Goal: Transaction & Acquisition: Book appointment/travel/reservation

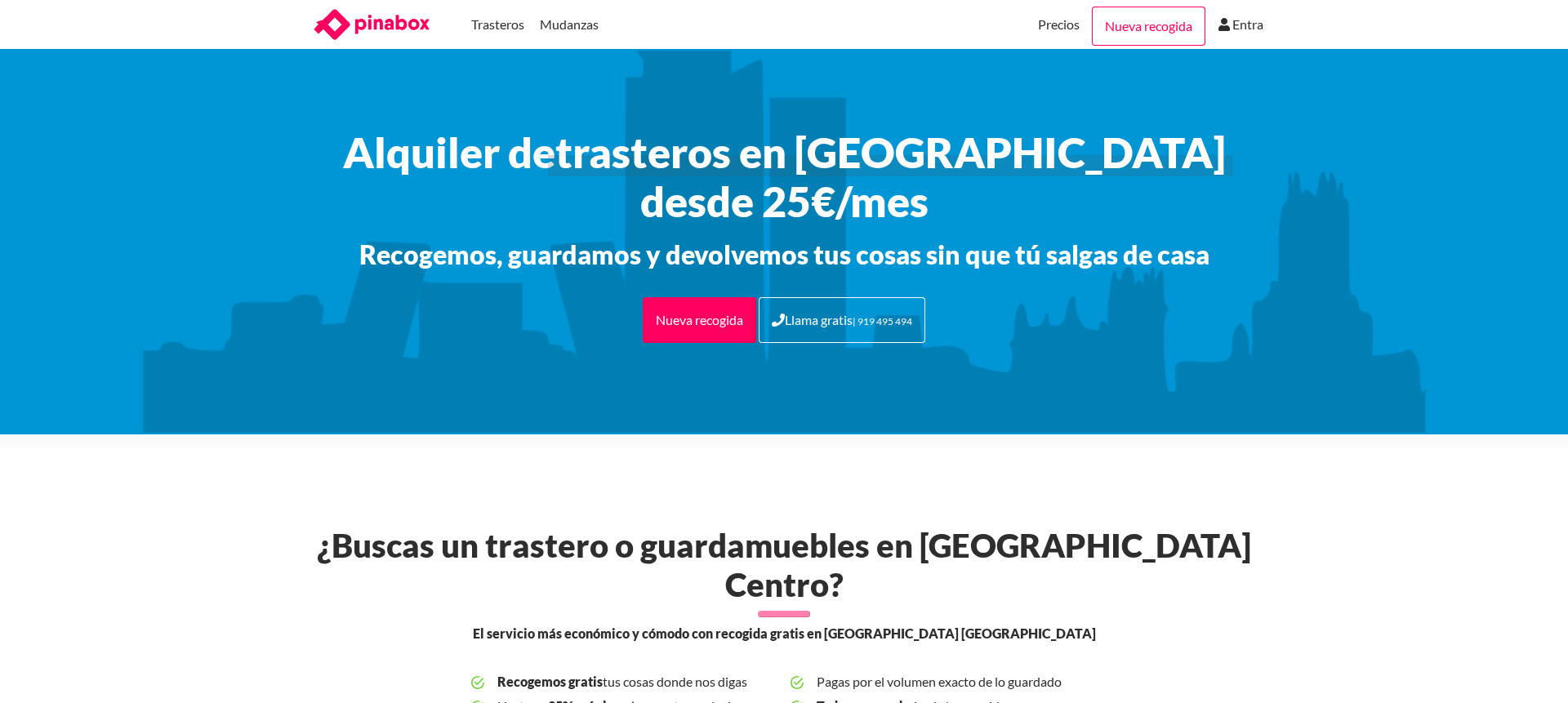
click at [938, 670] on span "Pagas por el volumen exacto de lo guardado" at bounding box center [957, 682] width 280 height 24
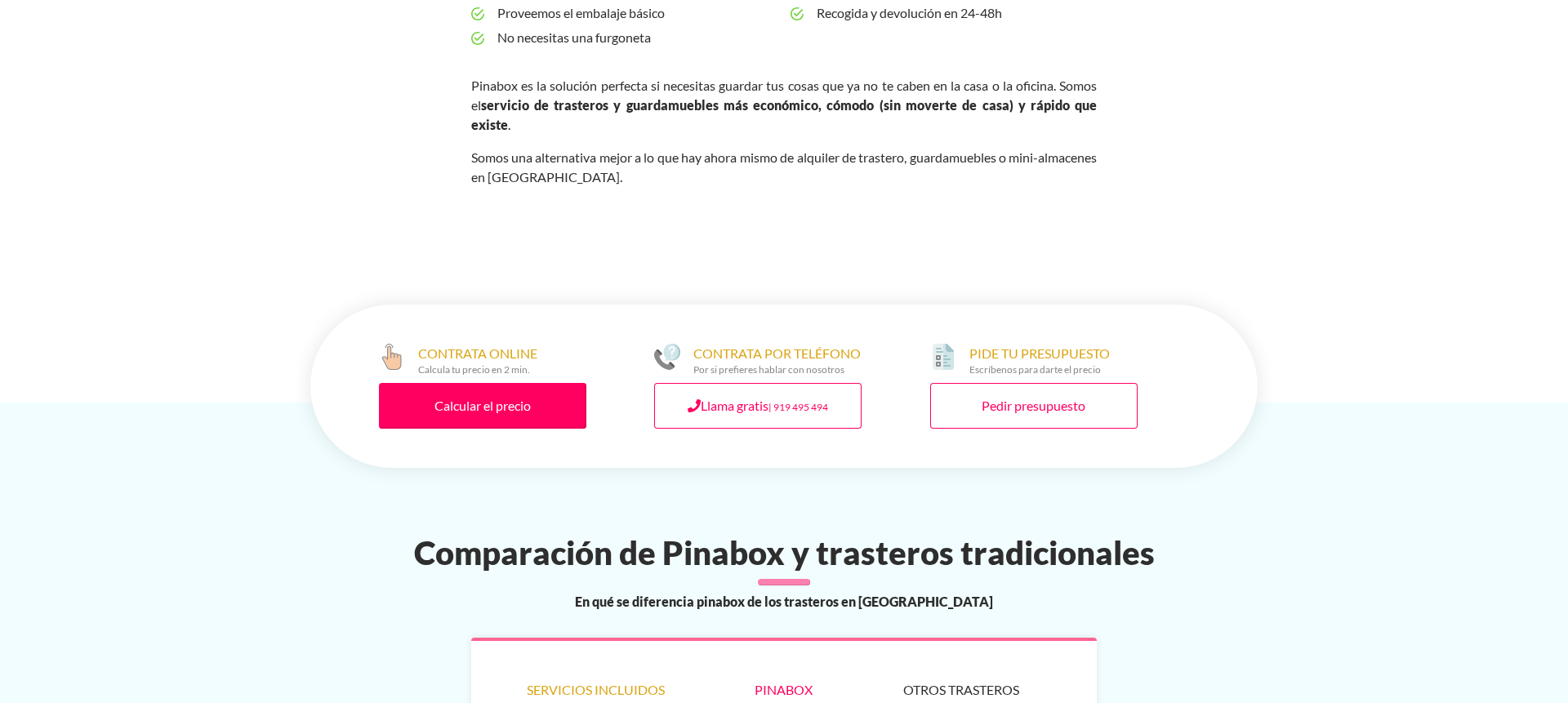
scroll to position [745, 0]
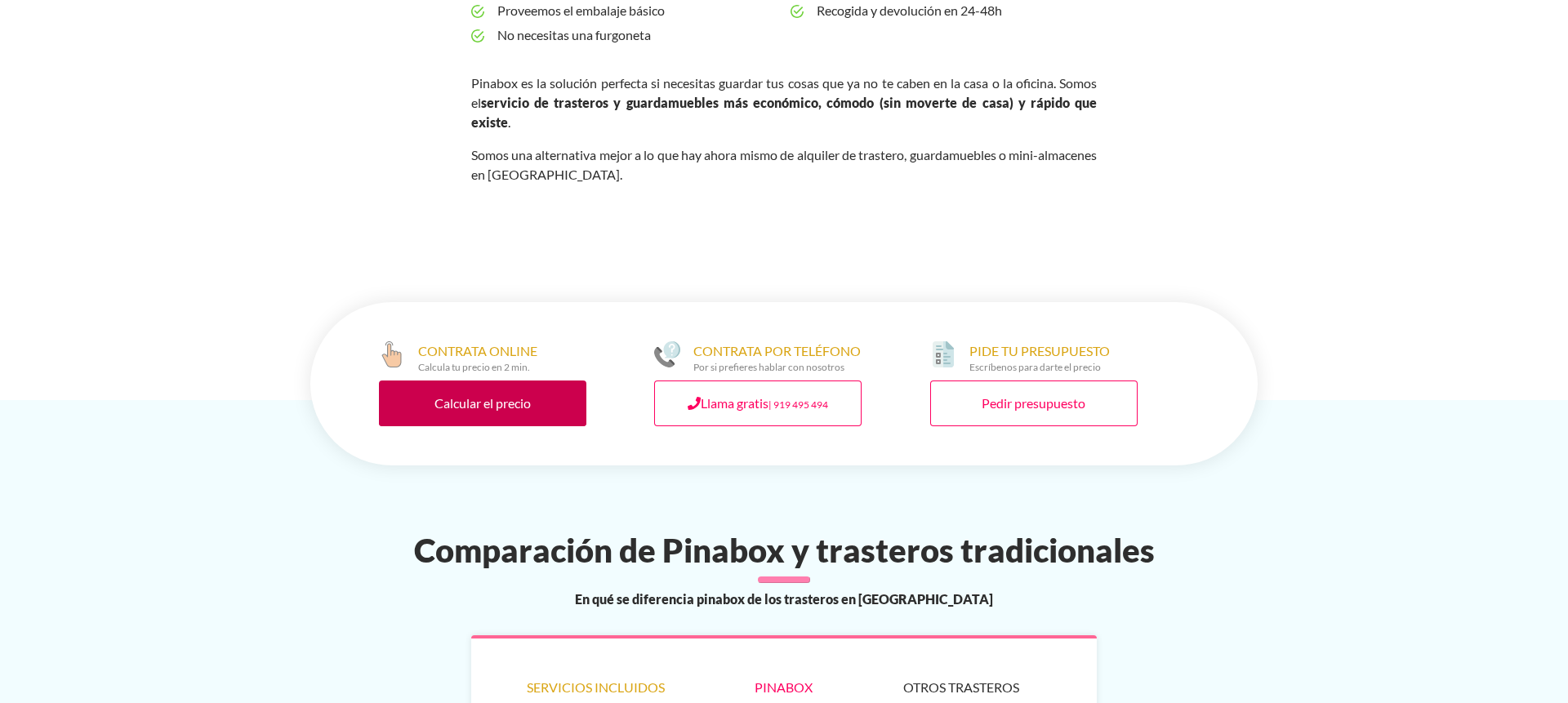
click at [495, 381] on link "Calcular el precio" at bounding box center [483, 404] width 208 height 46
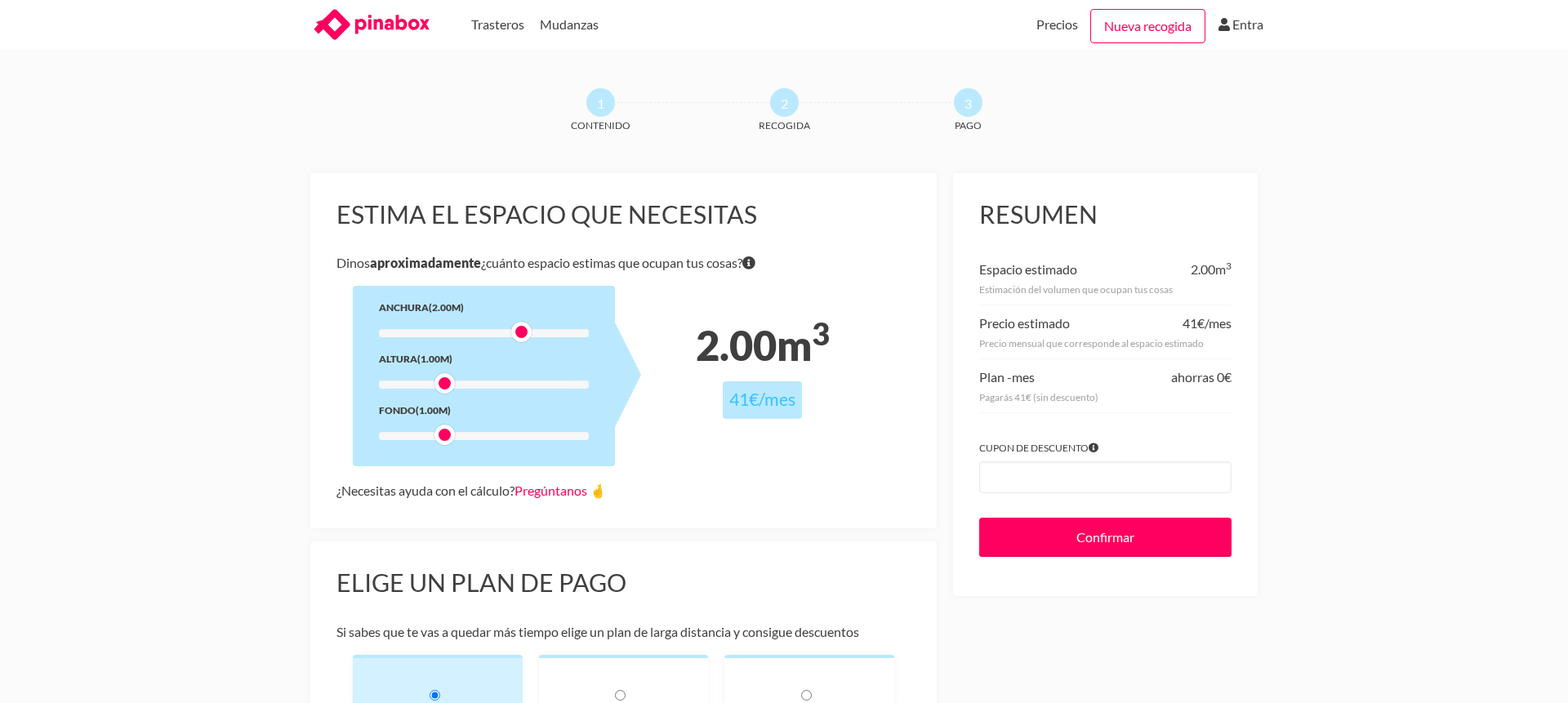
drag, startPoint x: 446, startPoint y: 333, endPoint x: 515, endPoint y: 339, distance: 69.3
click at [515, 339] on div at bounding box center [521, 332] width 20 height 20
drag, startPoint x: 442, startPoint y: 386, endPoint x: 460, endPoint y: 386, distance: 18.0
click at [460, 386] on div at bounding box center [463, 383] width 20 height 20
drag, startPoint x: 442, startPoint y: 438, endPoint x: 471, endPoint y: 438, distance: 29.0
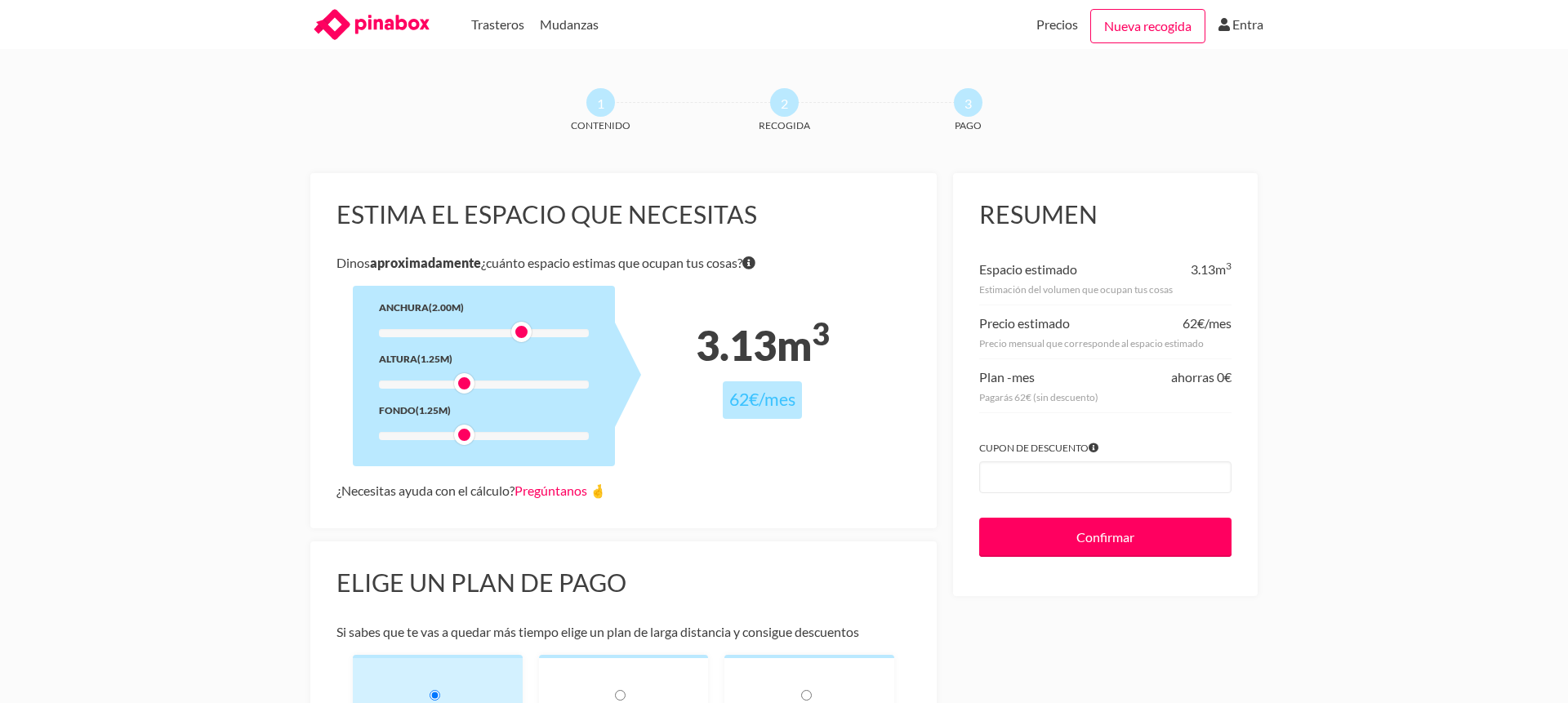
click at [471, 438] on div at bounding box center [463, 435] width 20 height 20
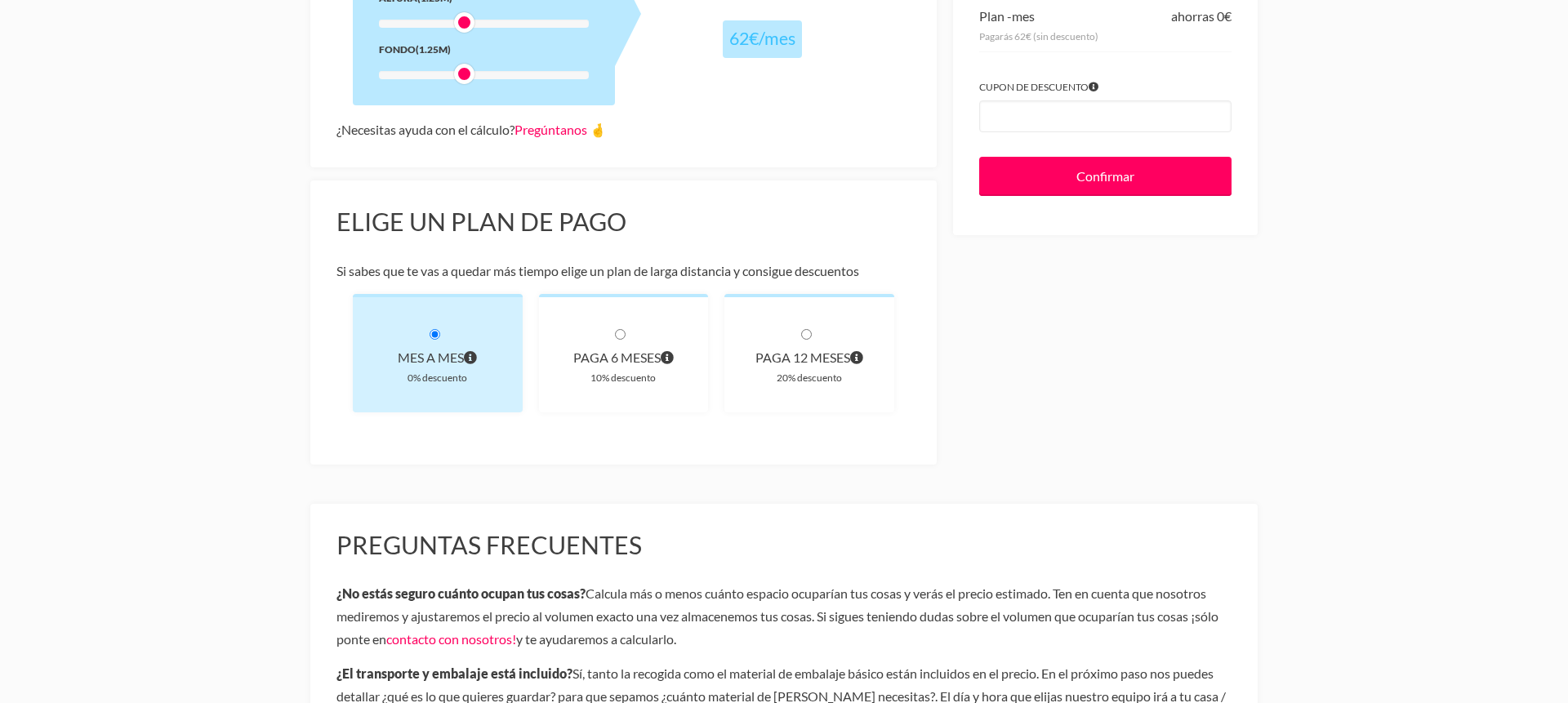
scroll to position [365, 0]
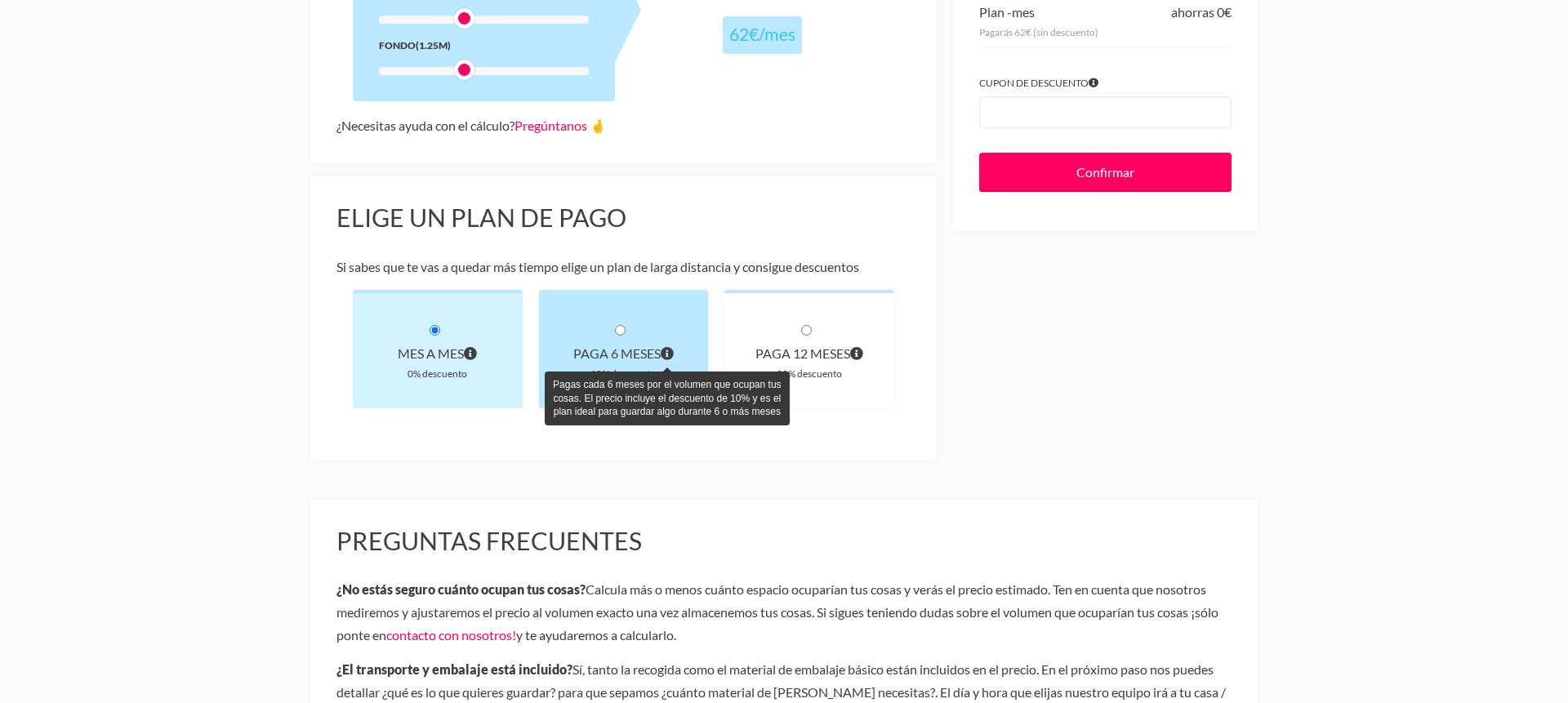
click at [670, 356] on icon "Pagas cada 6 meses por el volumen que ocupan tus cosas. El precio incluye el de…" at bounding box center [667, 354] width 13 height 13
radio input "true"
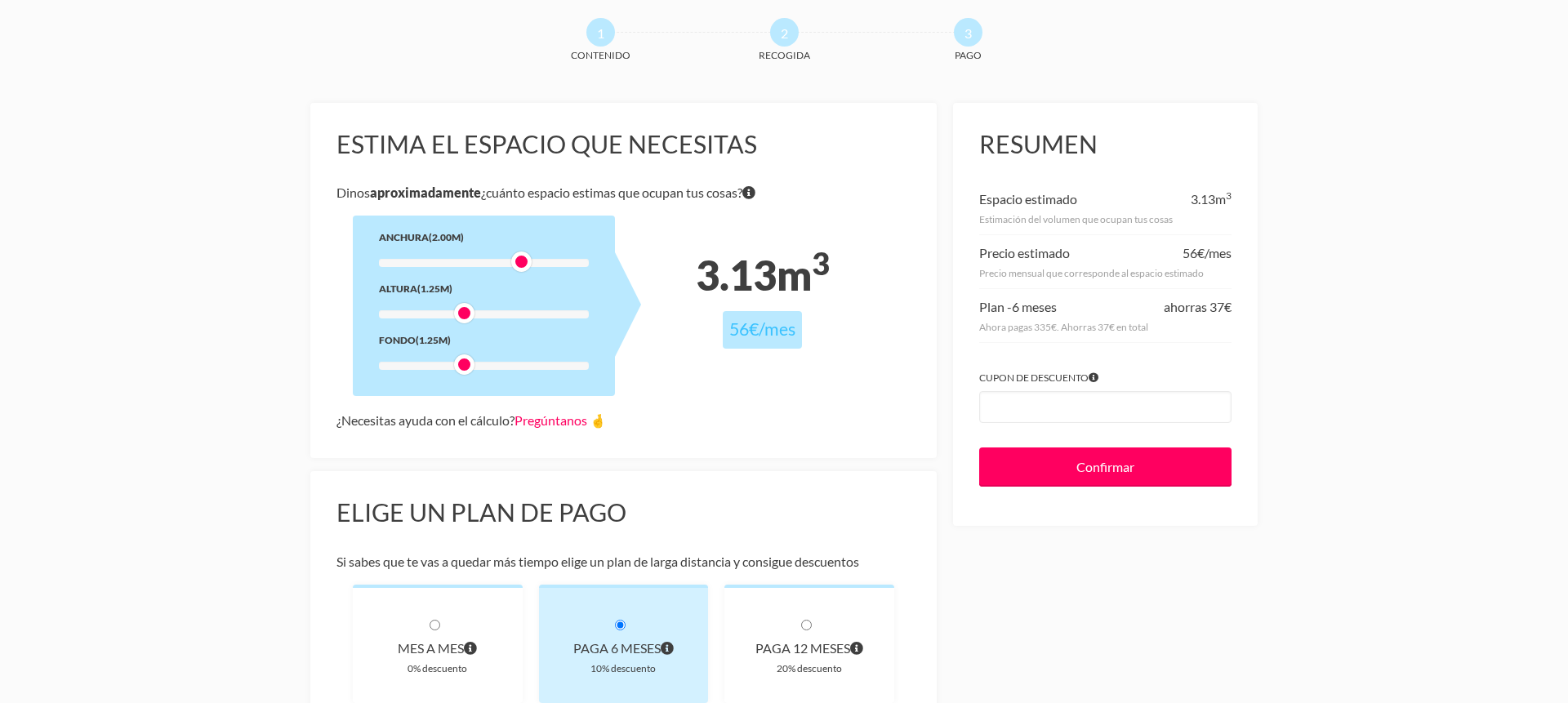
scroll to position [63, 0]
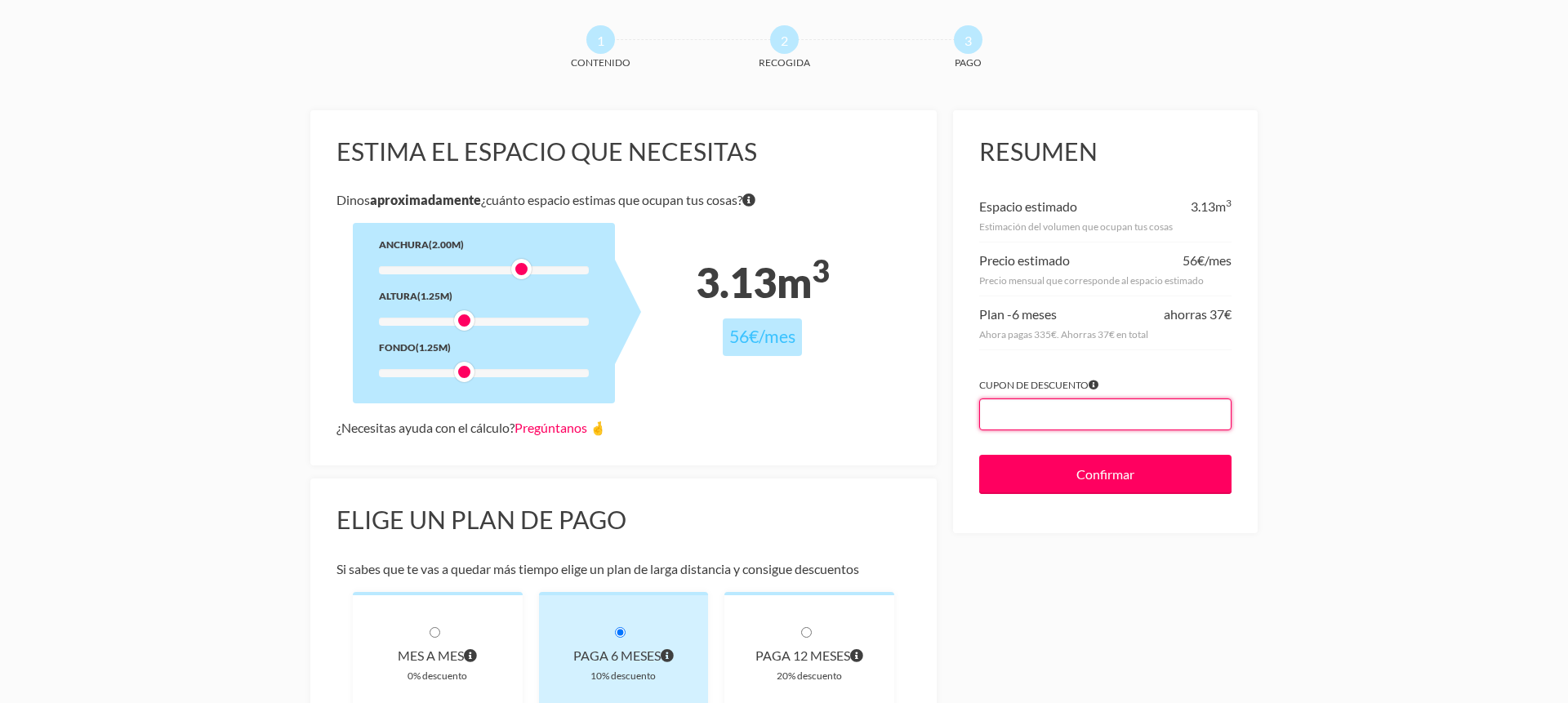
click at [1138, 414] on input "Cupon de descuento" at bounding box center [1106, 414] width 252 height 32
paste input "1MESGRATIS"
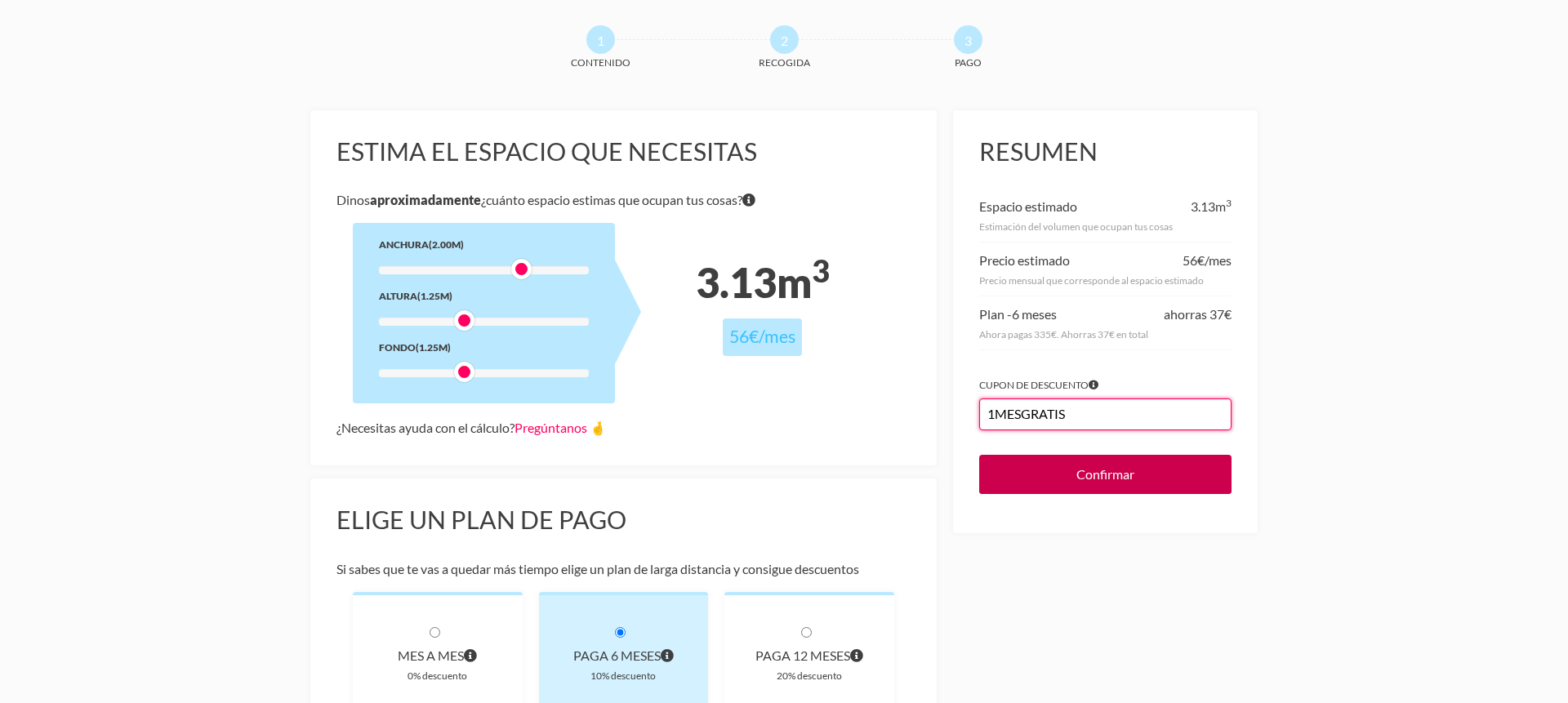
type input "1MESGRATIS"
click at [1109, 478] on input "Confirmar" at bounding box center [1106, 474] width 252 height 39
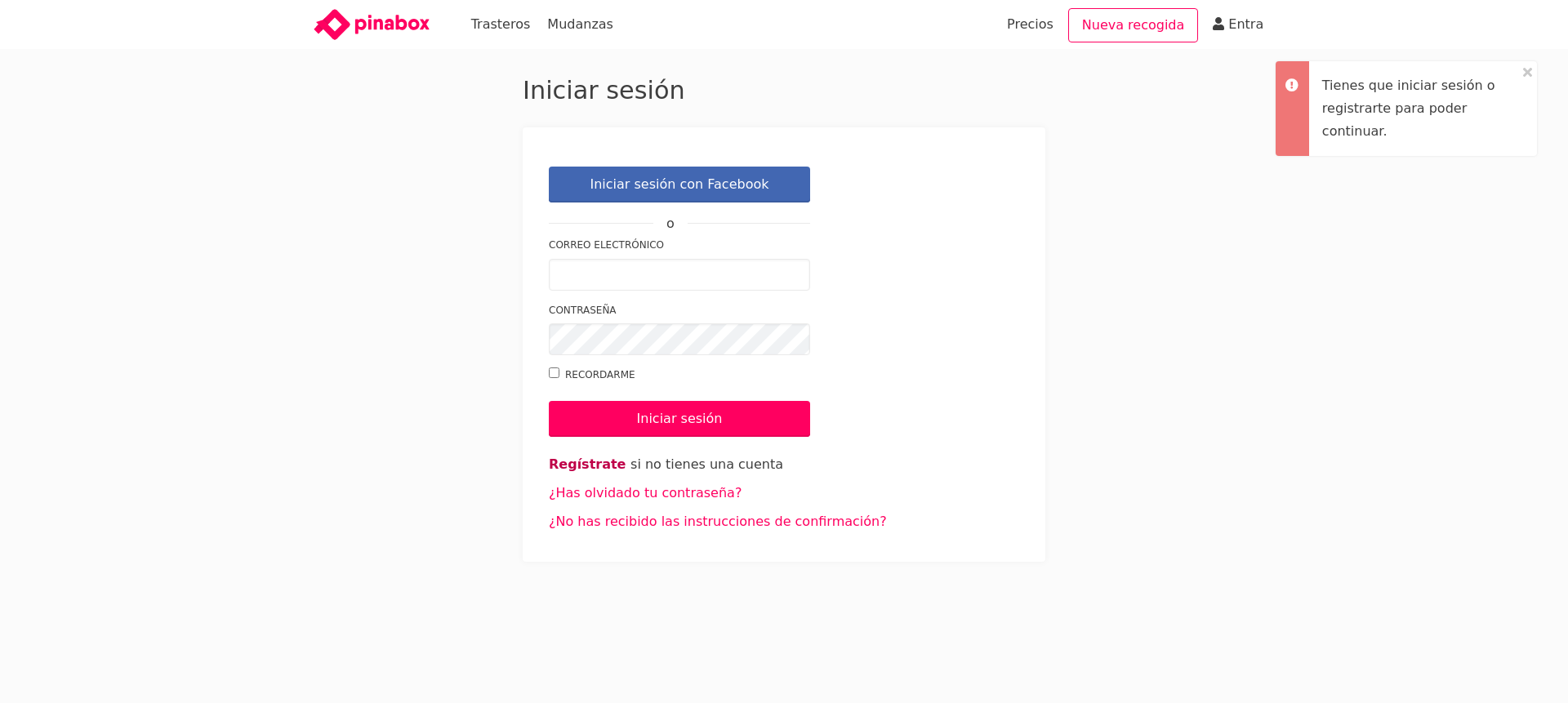
click at [589, 463] on link "Regístrate" at bounding box center [587, 464] width 77 height 15
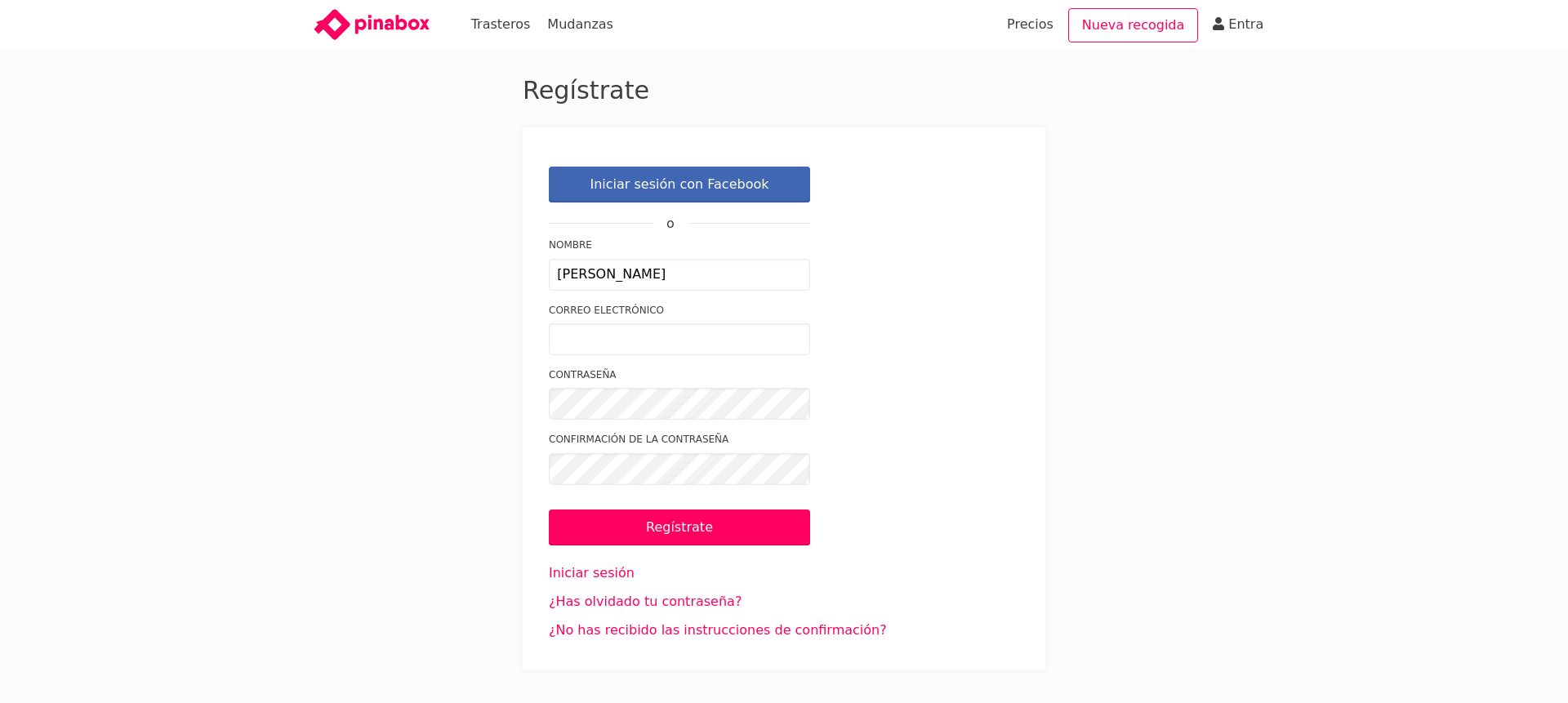
type input "Laura"
click at [636, 383] on label "Contraseña" at bounding box center [680, 375] width 261 height 17
click at [636, 354] on input "Correo electrónico" at bounding box center [680, 339] width 261 height 32
type input "laura.troya.hervias@gmail.com"
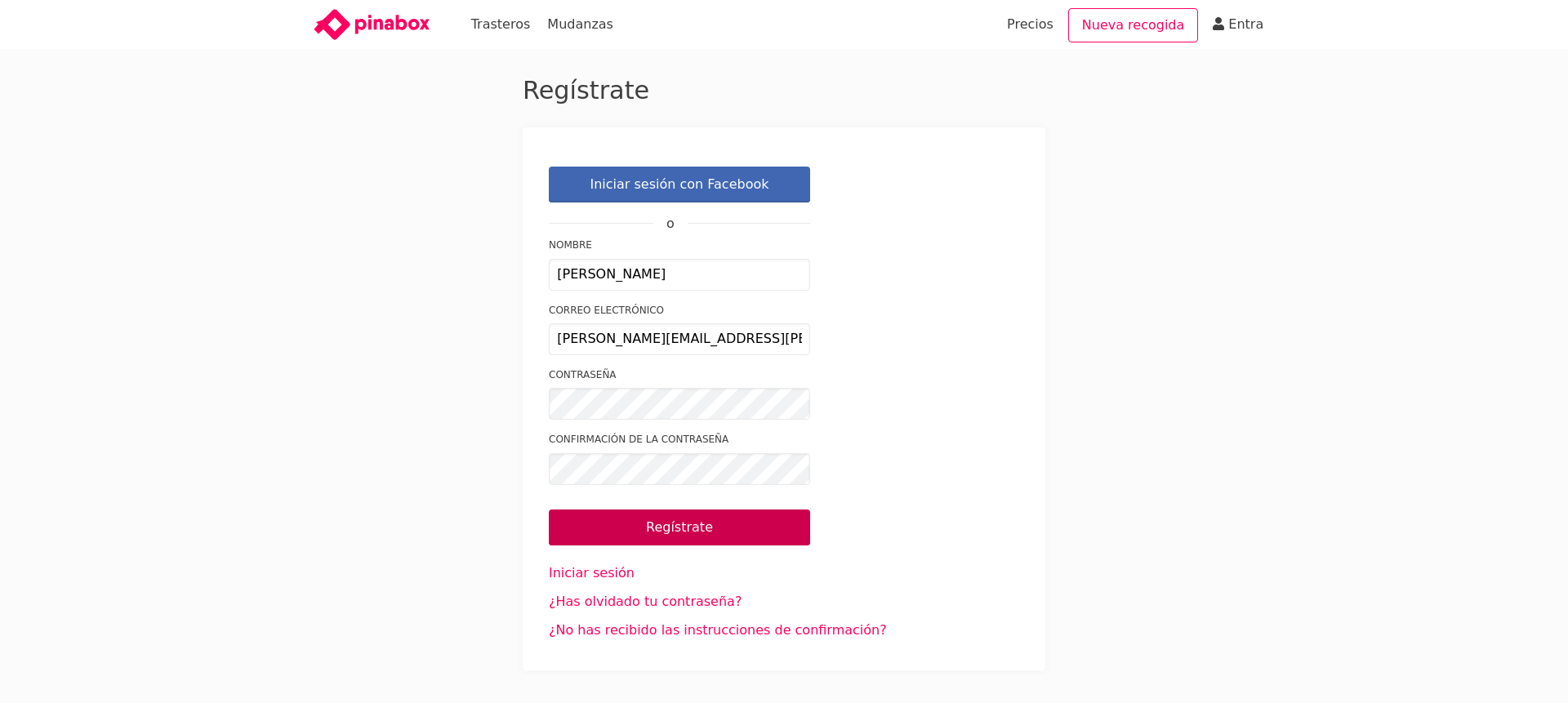
click at [676, 534] on input "Regístrate" at bounding box center [680, 527] width 261 height 36
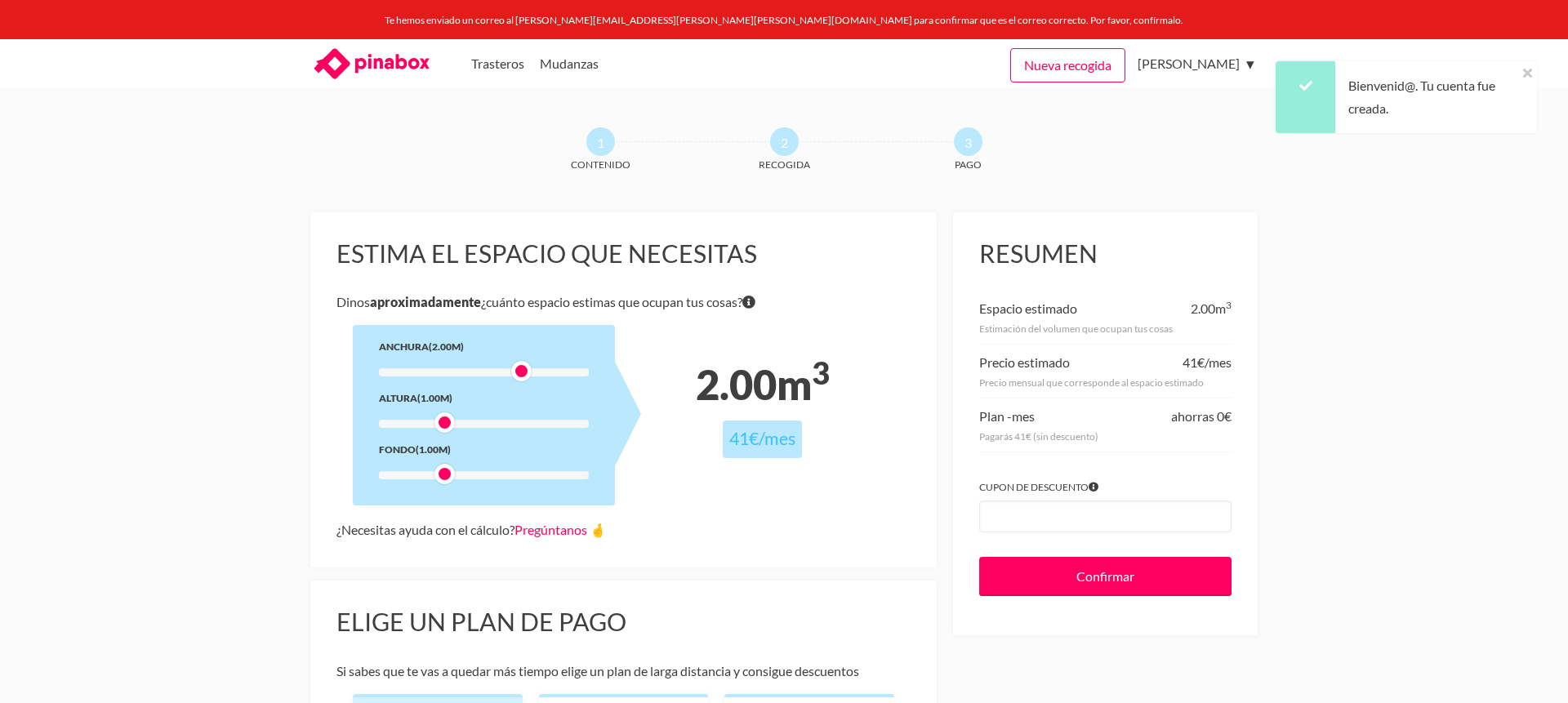
drag, startPoint x: 436, startPoint y: 374, endPoint x: 512, endPoint y: 374, distance: 76.0
click at [512, 374] on div at bounding box center [521, 370] width 20 height 20
drag, startPoint x: 446, startPoint y: 420, endPoint x: 484, endPoint y: 423, distance: 38.1
click at [485, 423] on div at bounding box center [483, 422] width 20 height 20
drag, startPoint x: 449, startPoint y: 478, endPoint x: 485, endPoint y: 478, distance: 36.0
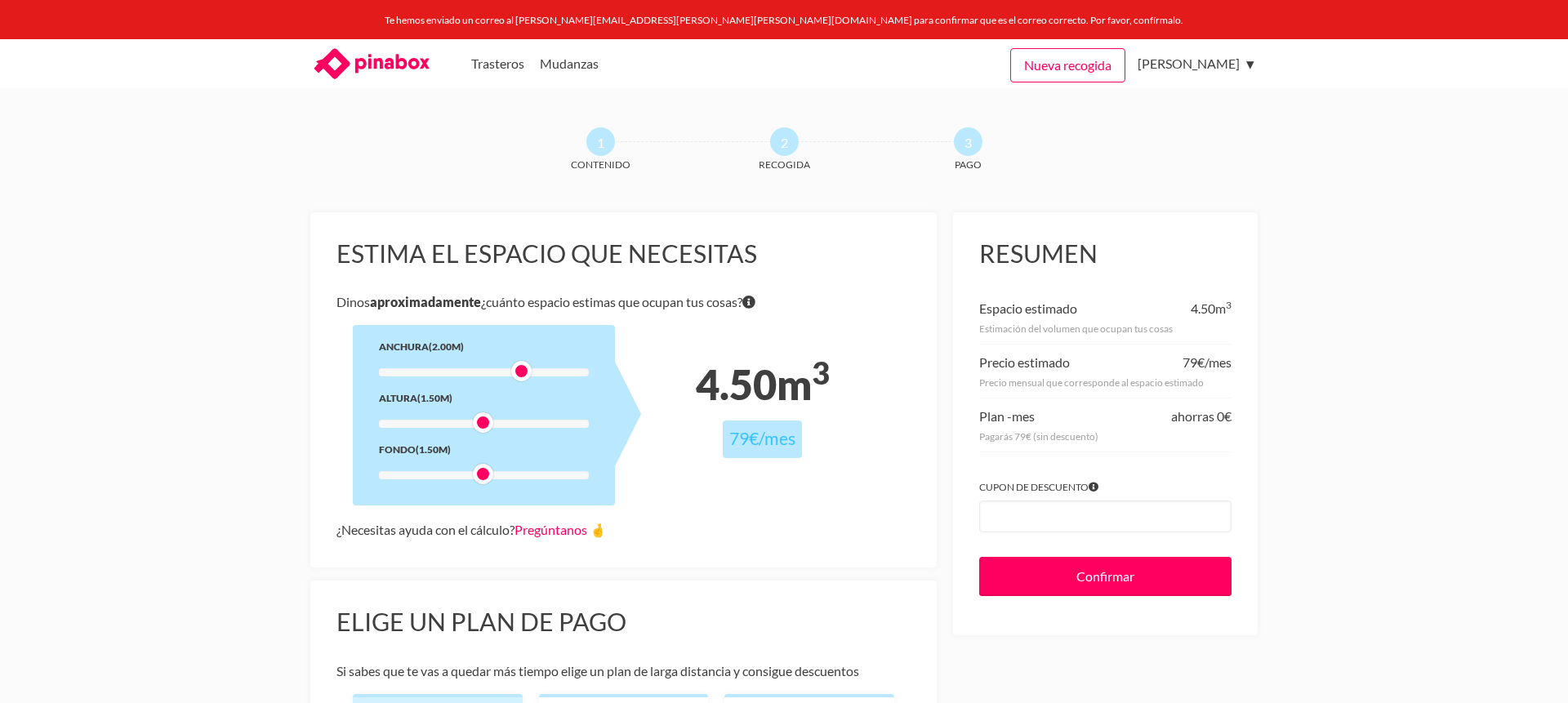
click at [485, 478] on div at bounding box center [483, 474] width 20 height 20
click at [521, 376] on div at bounding box center [521, 370] width 20 height 20
drag, startPoint x: 485, startPoint y: 425, endPoint x: 470, endPoint y: 426, distance: 15.0
click at [470, 426] on div at bounding box center [463, 422] width 20 height 20
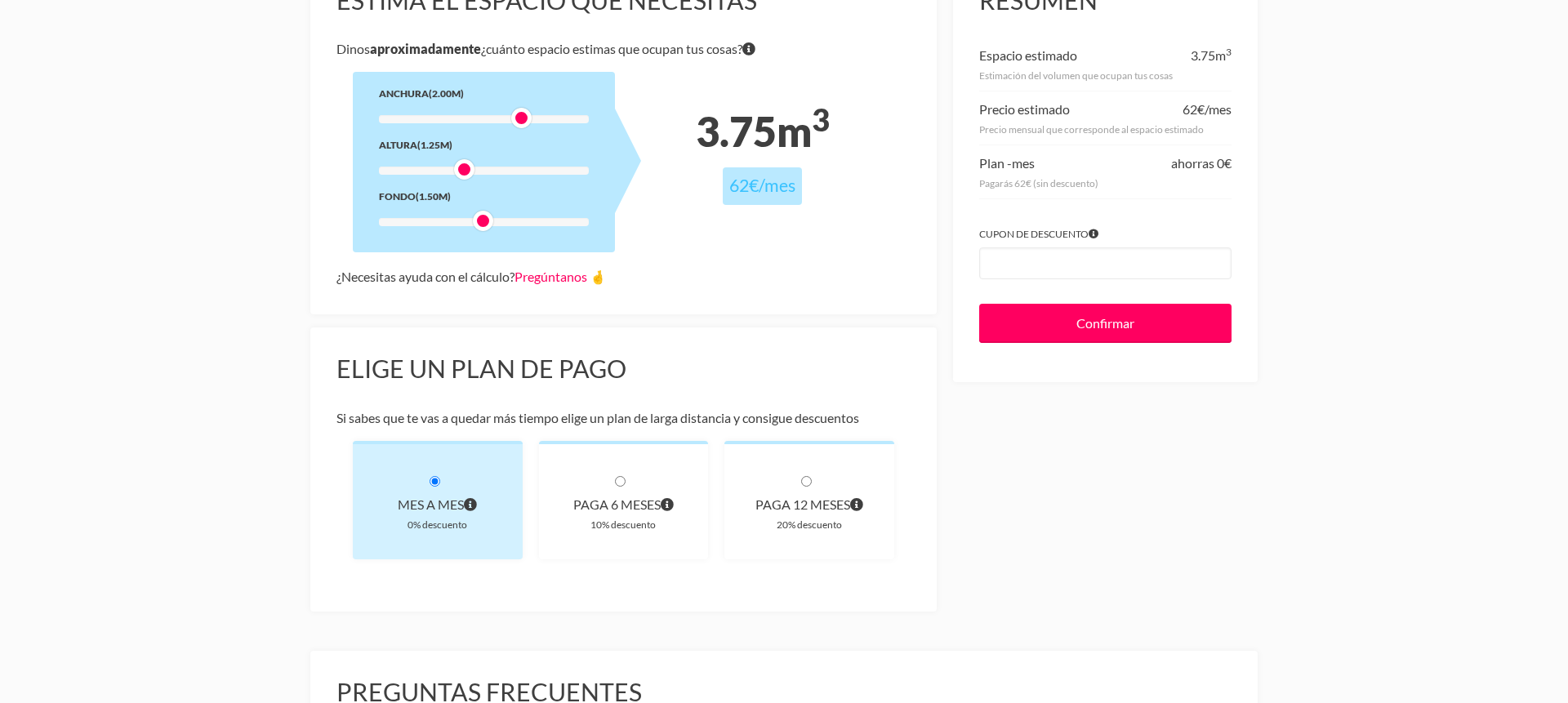
scroll to position [257, 0]
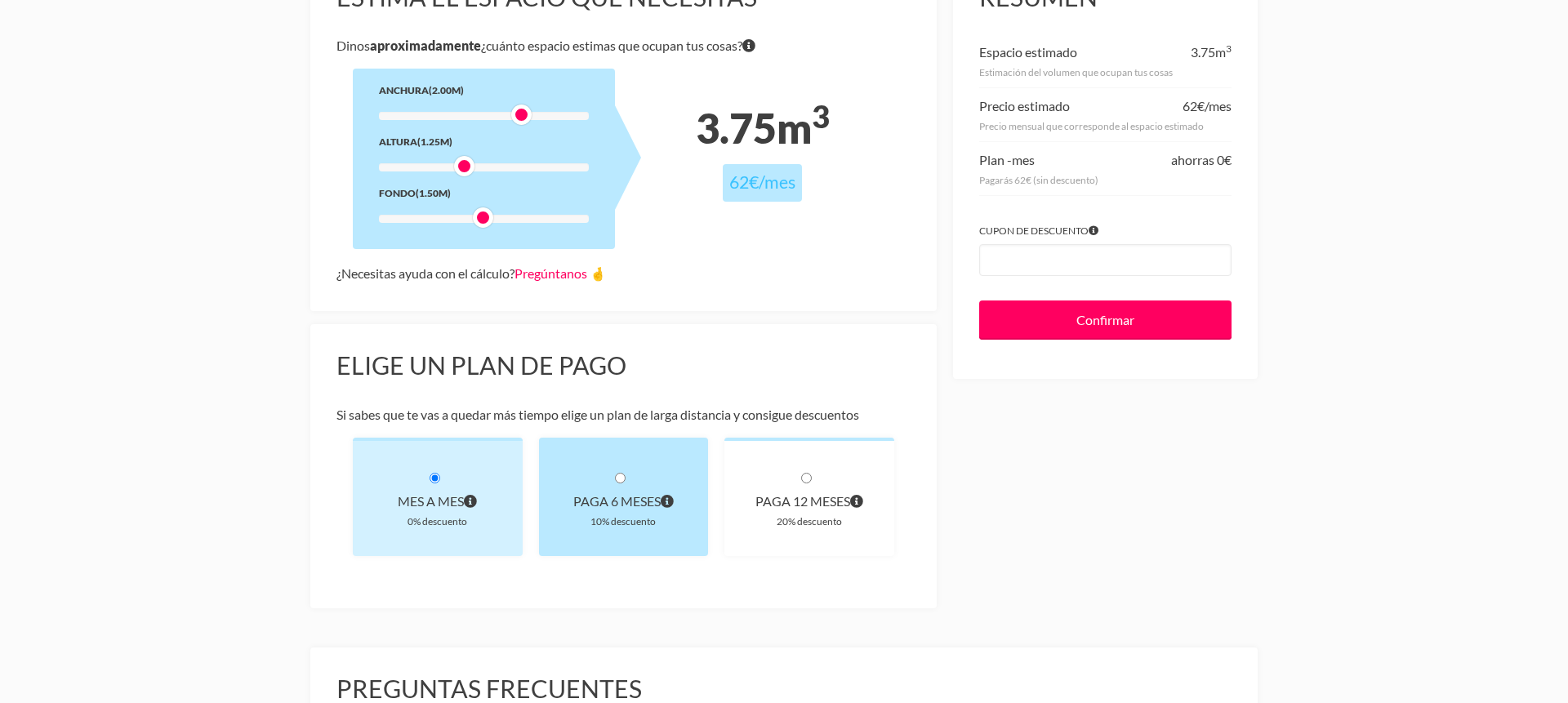
click at [675, 502] on div "paga 6 meses" at bounding box center [624, 502] width 117 height 23
radio input "true"
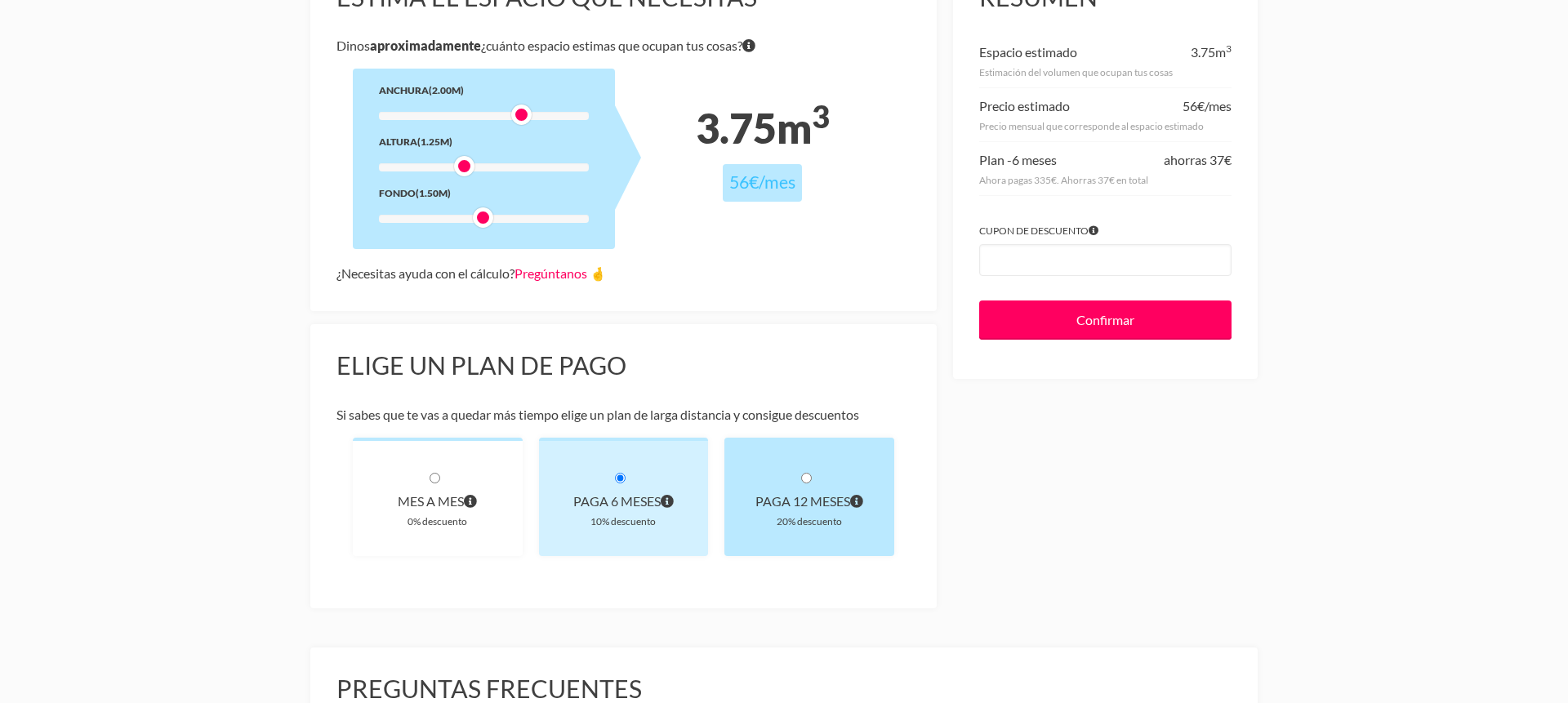
click at [835, 475] on div "paga 12 meses 20% descuento" at bounding box center [809, 496] width 170 height 118
radio input "true"
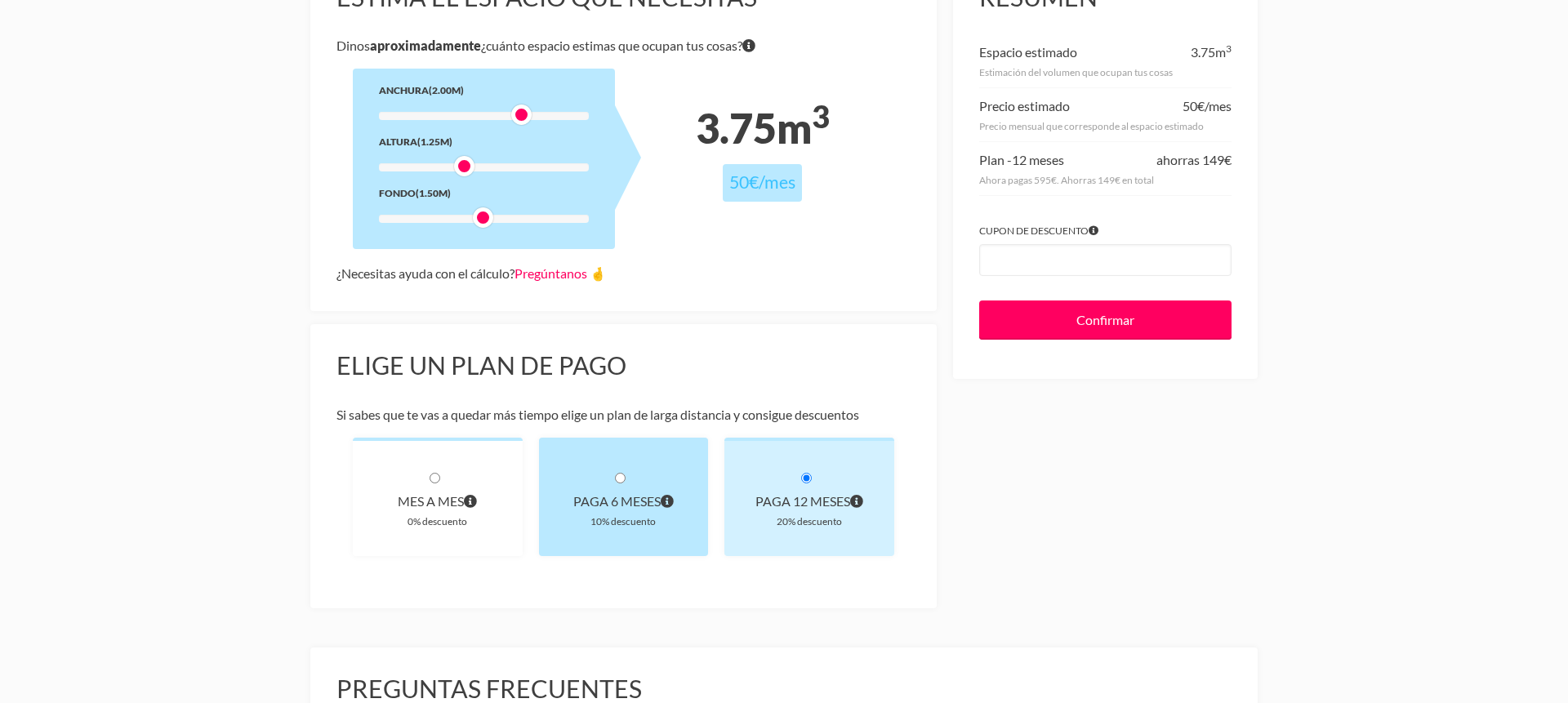
click at [616, 518] on div "10% descuento" at bounding box center [624, 521] width 117 height 17
radio input "true"
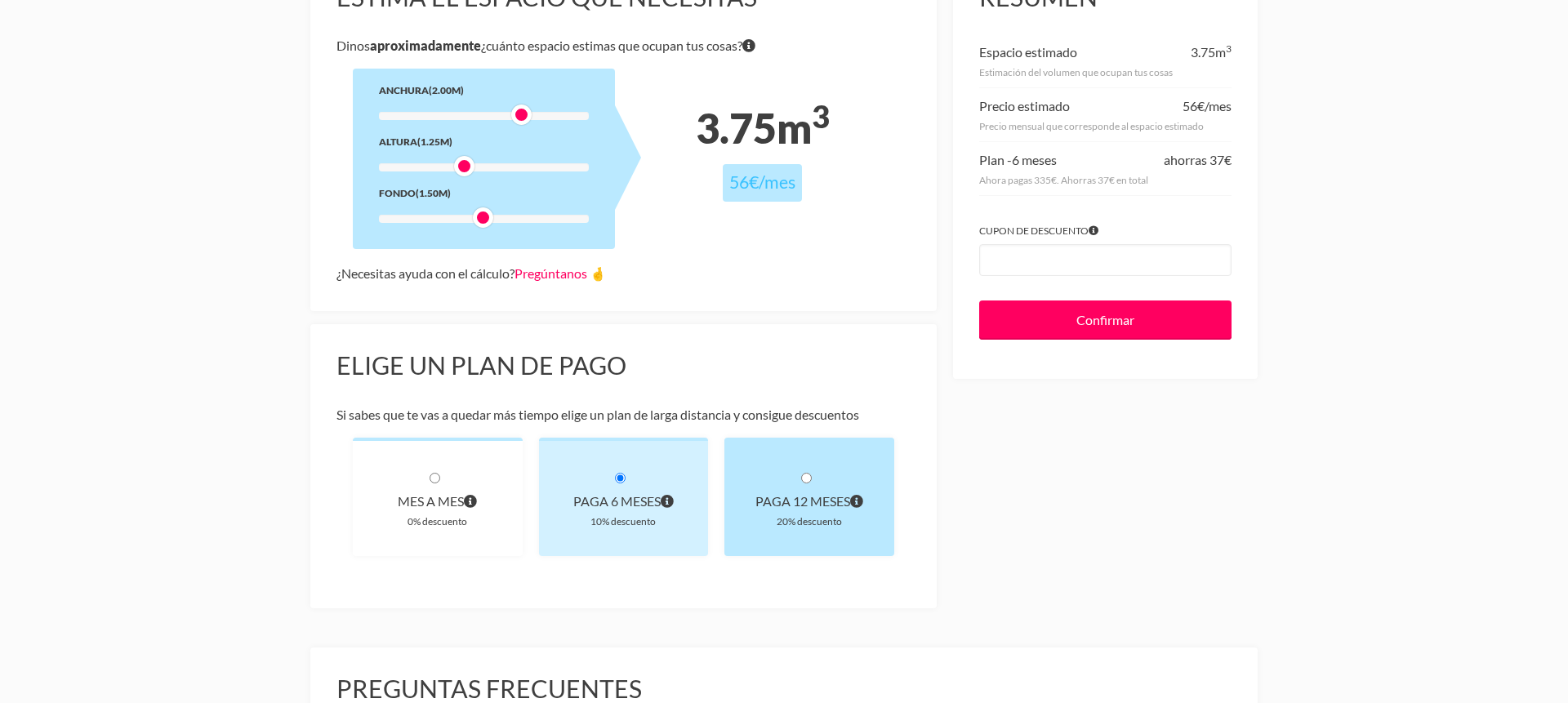
click at [788, 511] on div "paga 12 meses" at bounding box center [809, 502] width 117 height 23
radio input "true"
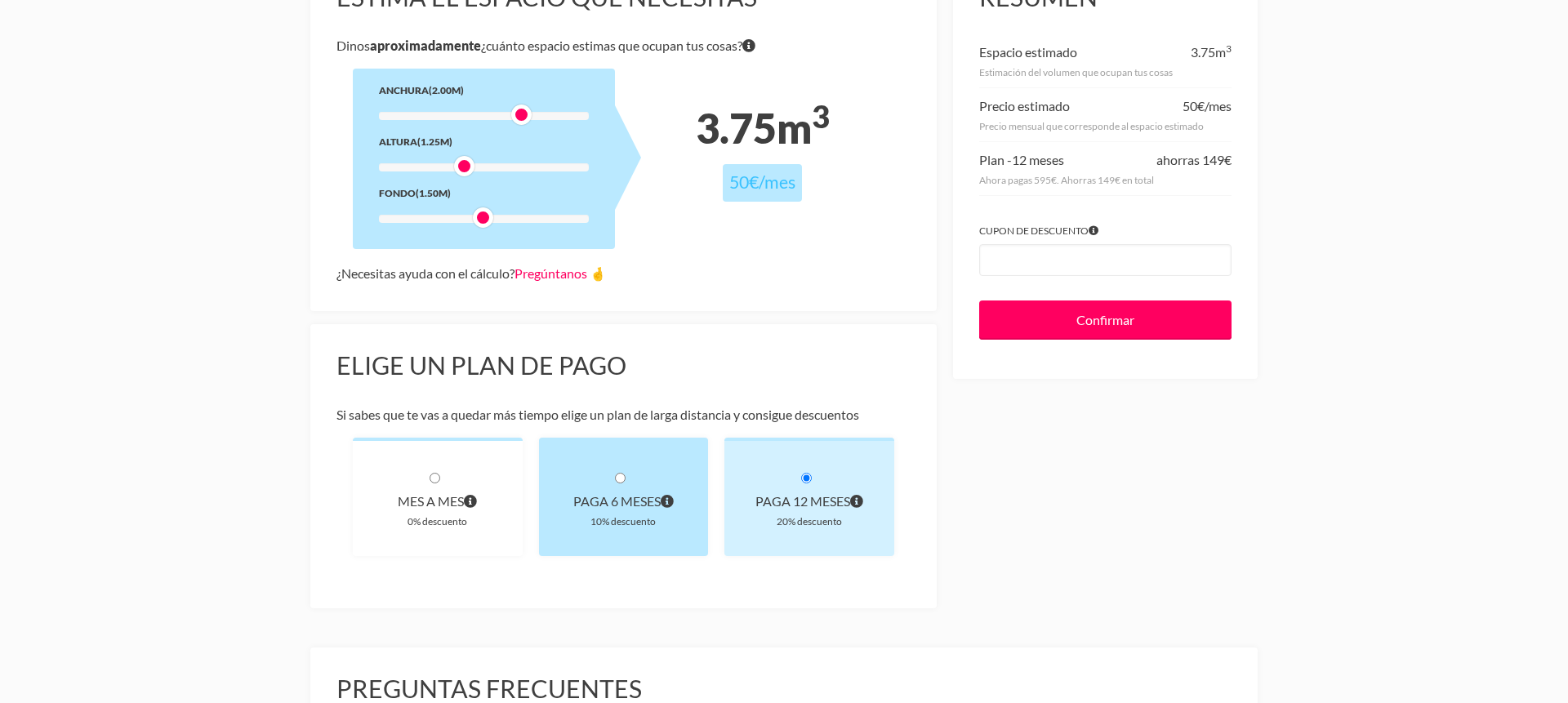
drag, startPoint x: 630, startPoint y: 523, endPoint x: 650, endPoint y: 509, distance: 24.4
click at [630, 523] on div "10% descuento" at bounding box center [624, 521] width 117 height 17
radio input "true"
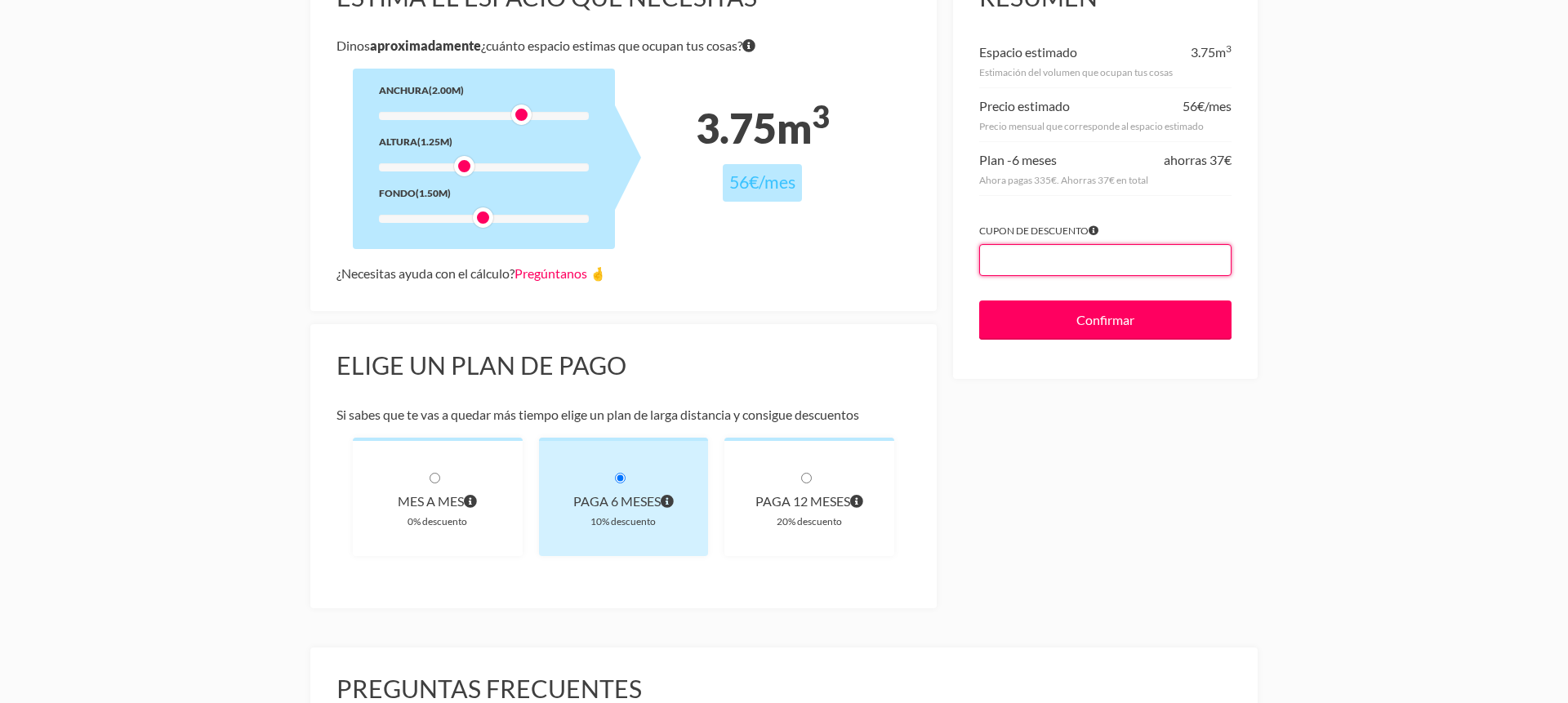
click at [1130, 267] on input "Cupon de descuento" at bounding box center [1106, 260] width 252 height 32
paste input "1MESGRATIS"
type input "1MESGRATIS"
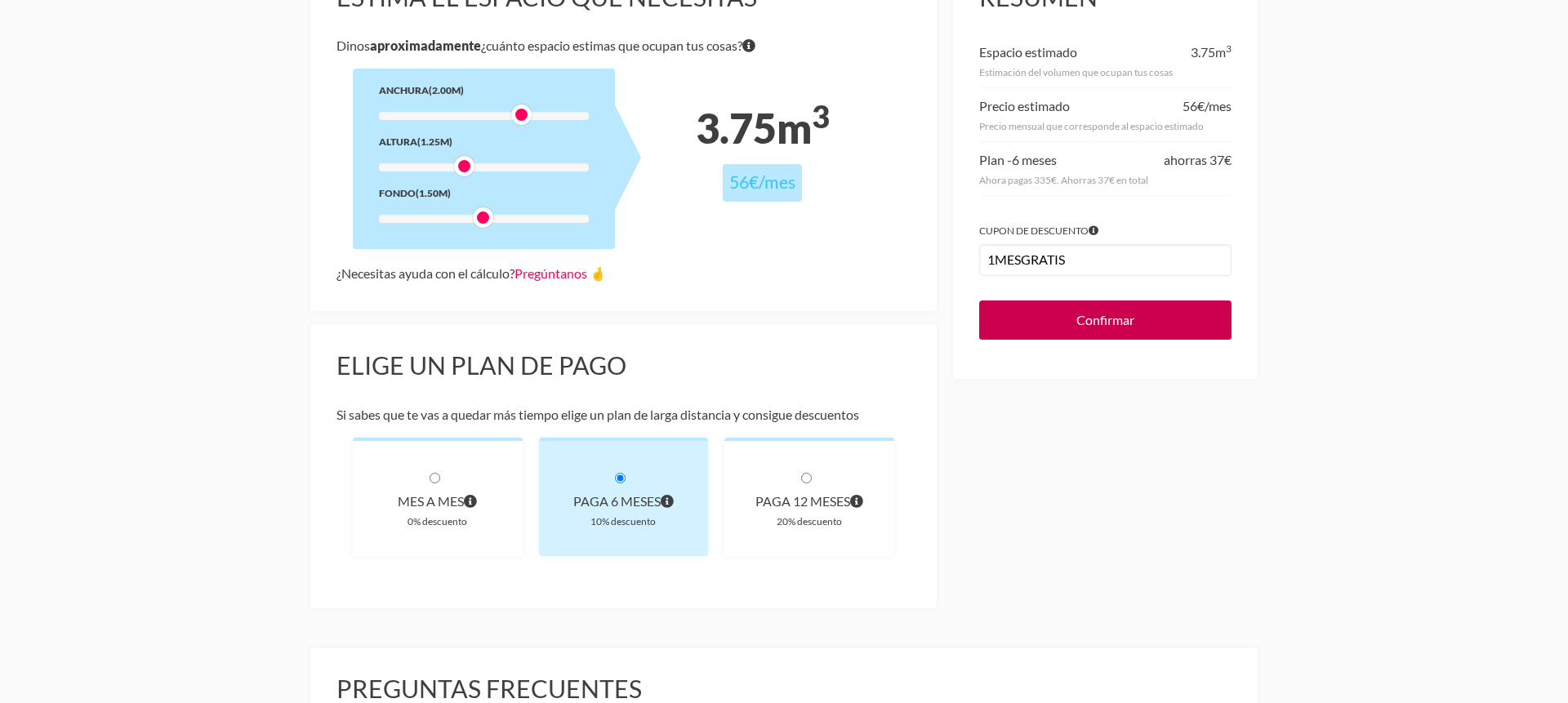
click at [1114, 310] on input "Confirmar" at bounding box center [1106, 320] width 252 height 39
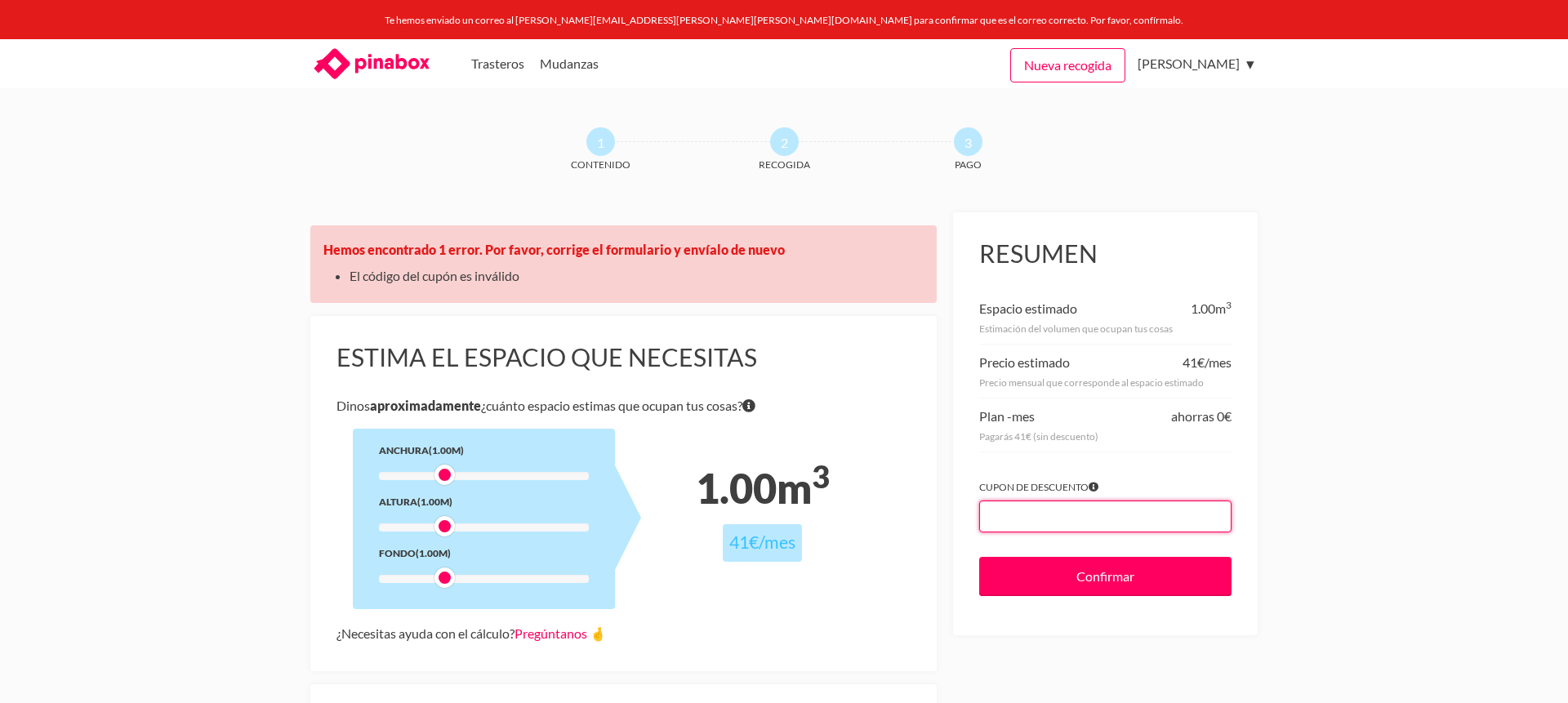
click at [1135, 522] on input "Cupon de descuento" at bounding box center [1106, 516] width 252 height 32
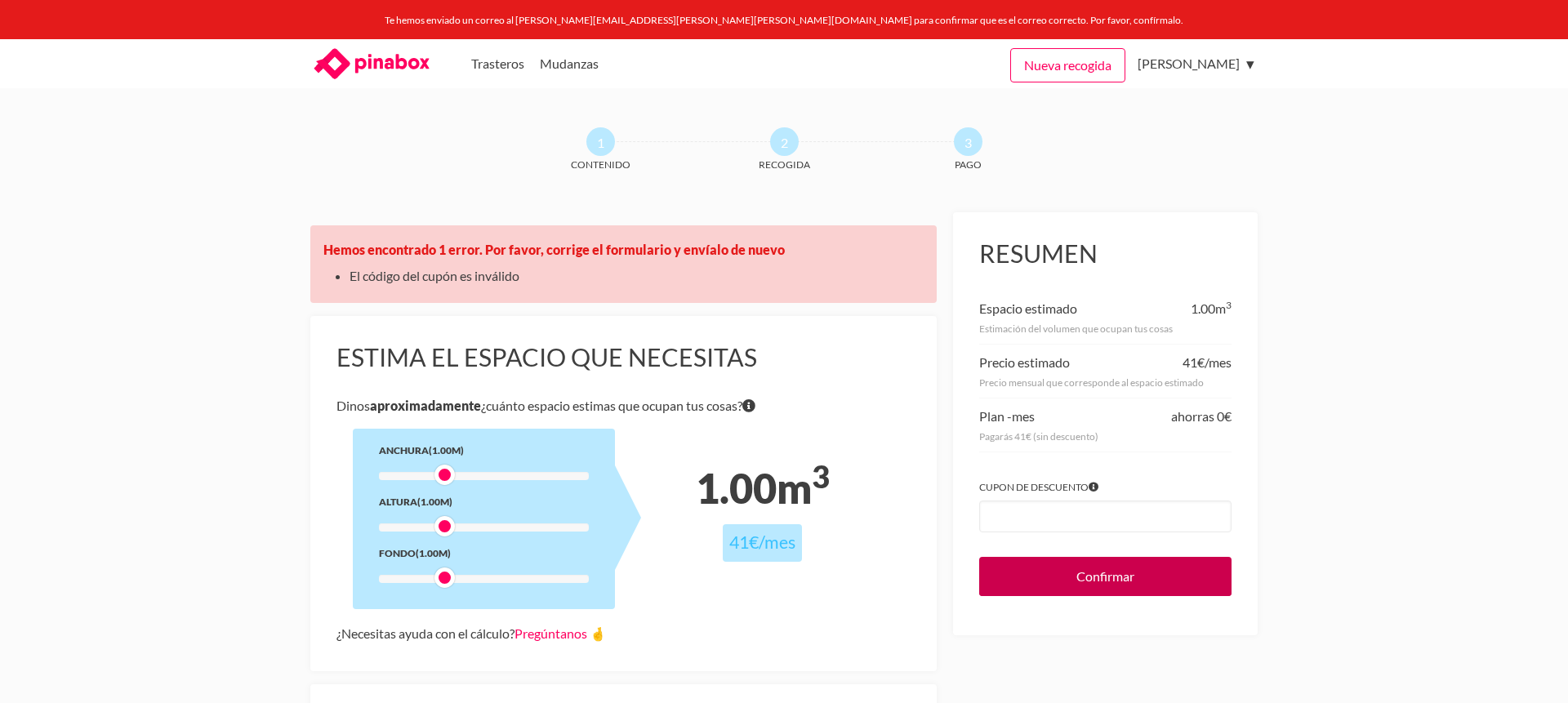
click at [1024, 579] on input "Confirmar" at bounding box center [1106, 576] width 252 height 39
drag, startPoint x: 443, startPoint y: 481, endPoint x: 515, endPoint y: 483, distance: 72.0
click at [515, 483] on div at bounding box center [521, 474] width 20 height 20
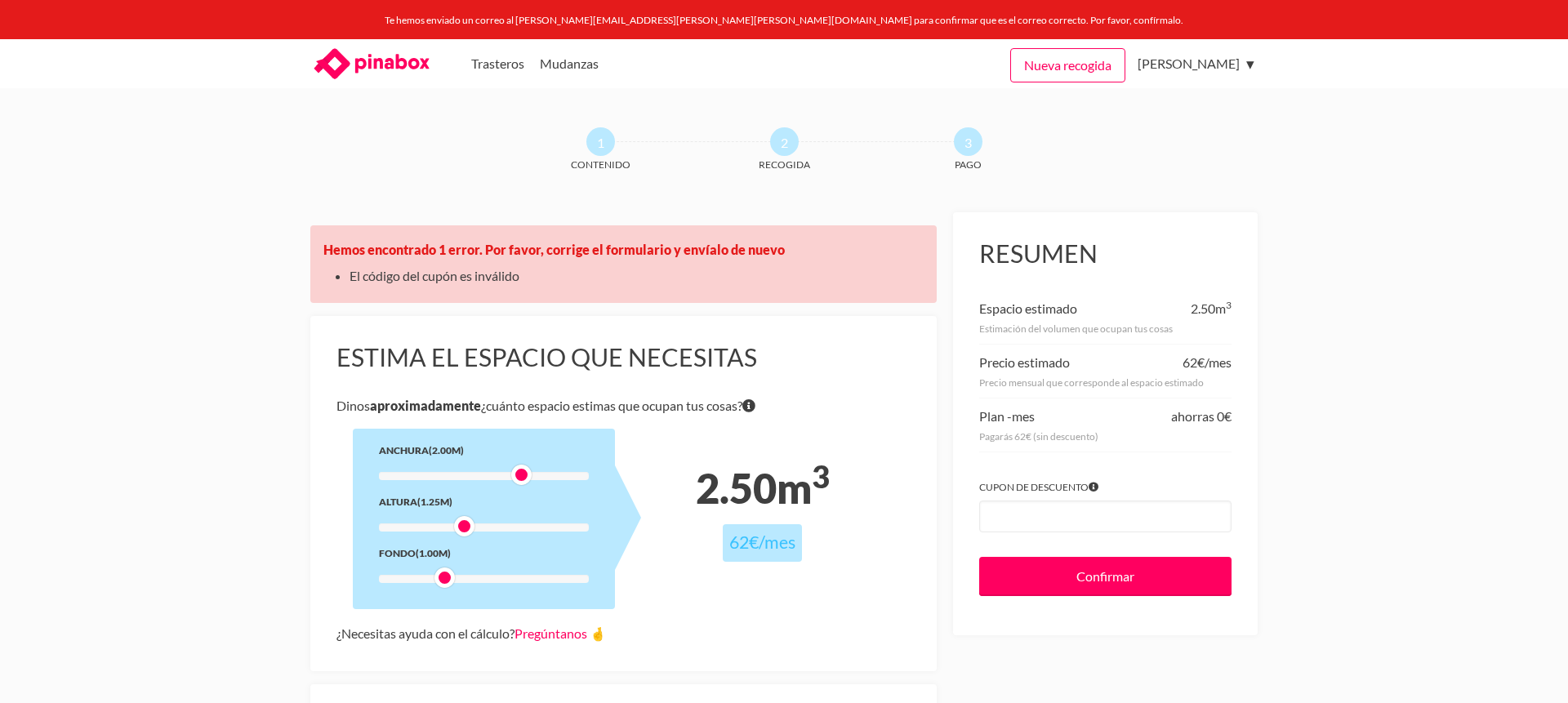
drag, startPoint x: 448, startPoint y: 525, endPoint x: 472, endPoint y: 525, distance: 24.0
click at [472, 525] on div at bounding box center [463, 526] width 20 height 20
drag, startPoint x: 444, startPoint y: 582, endPoint x: 482, endPoint y: 582, distance: 38.0
click at [482, 582] on div at bounding box center [483, 577] width 20 height 20
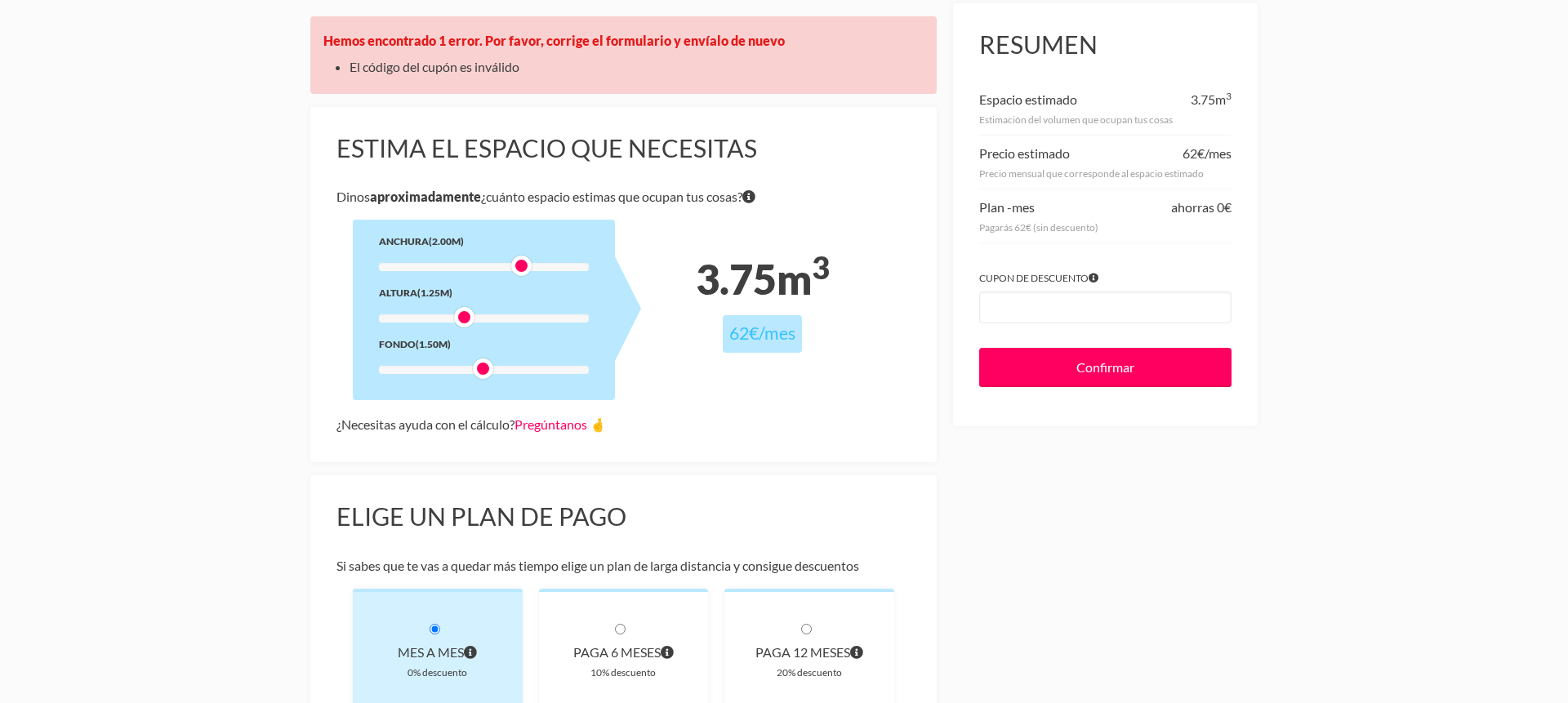
scroll to position [209, 0]
drag, startPoint x: 1054, startPoint y: 367, endPoint x: 673, endPoint y: 708, distance: 511.3
click at [673, 495] on html "Te hemos enviado un correo al [PERSON_NAME][EMAIL_ADDRESS][PERSON_NAME][PERSON_…" at bounding box center [784, 142] width 1568 height 703
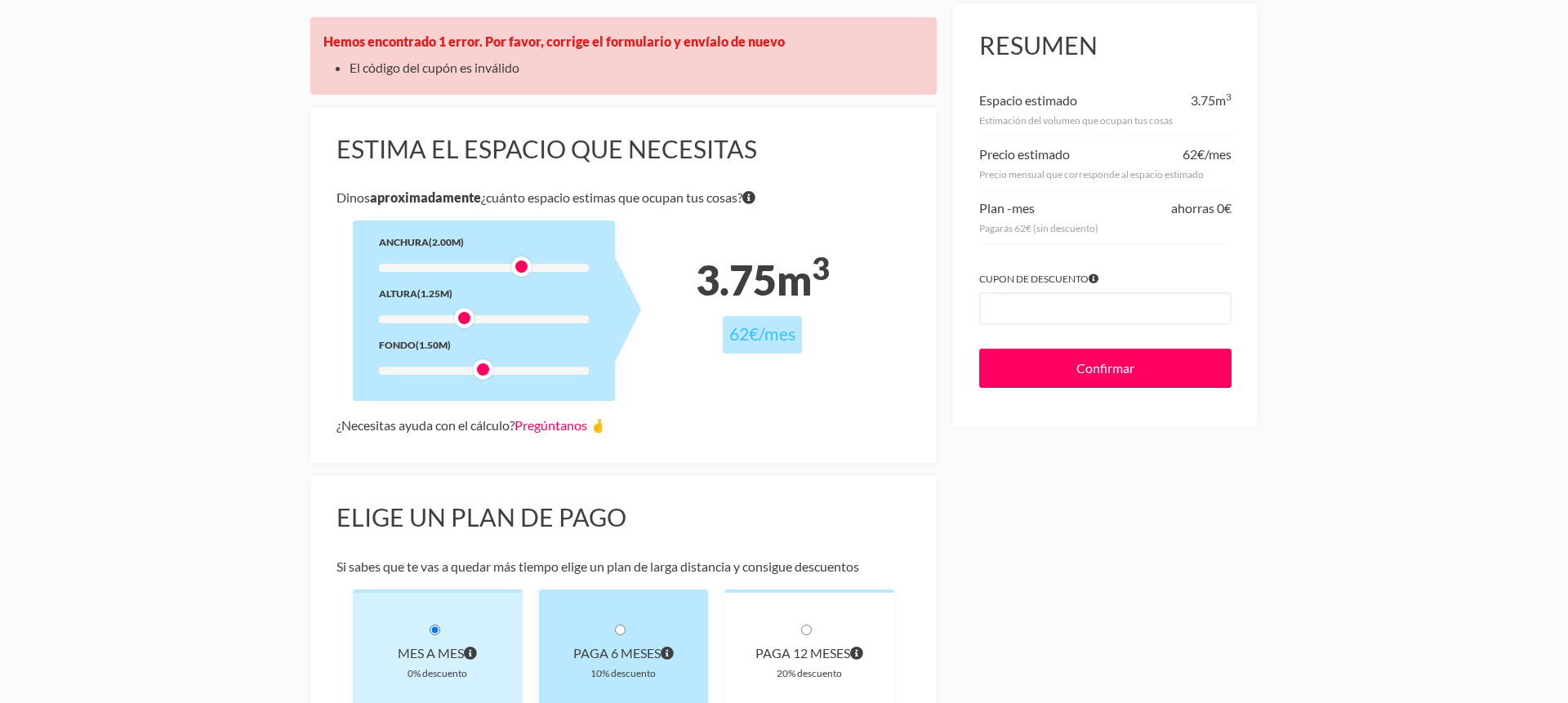
click at [610, 629] on div "paga 6 meses 10% descuento" at bounding box center [624, 648] width 170 height 118
radio input "true"
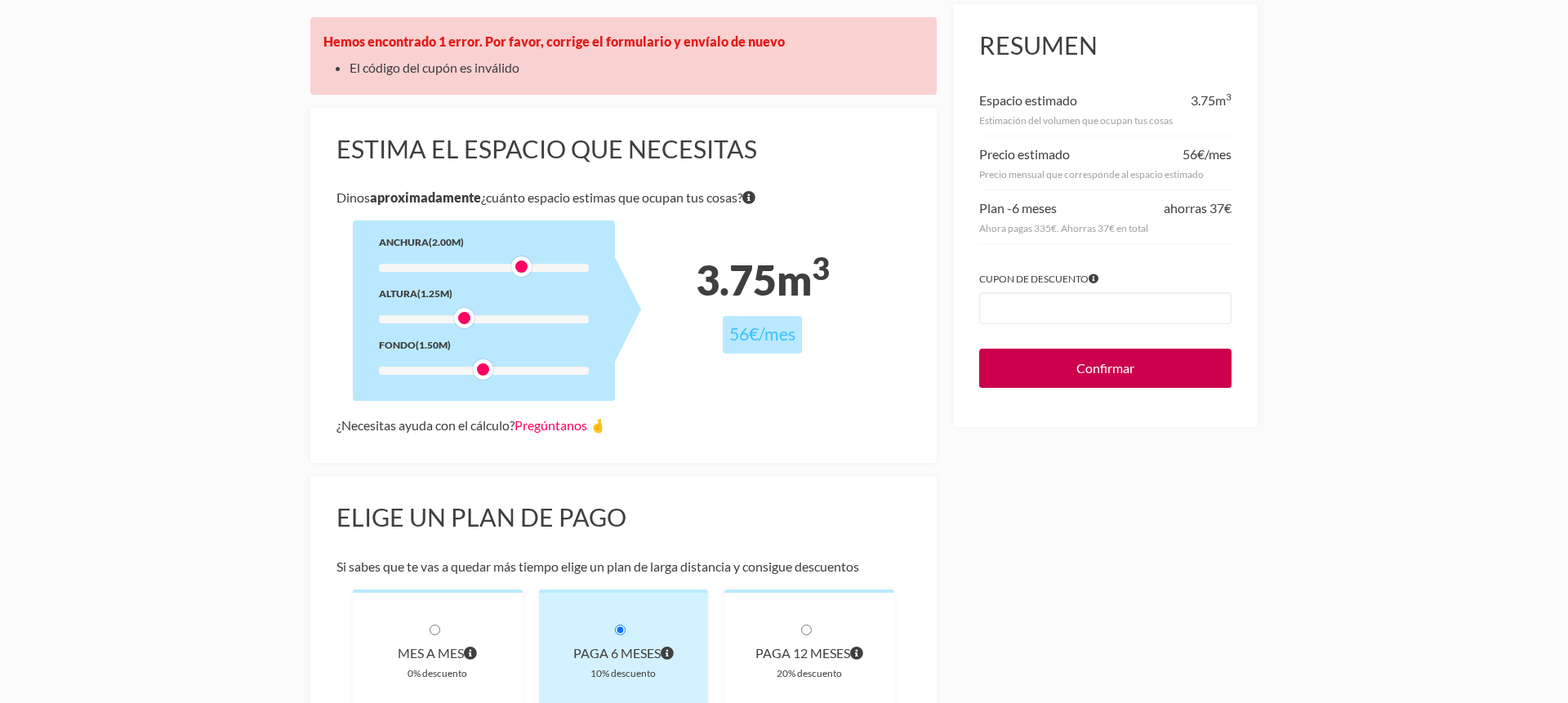
click at [1100, 361] on input "Confirmar" at bounding box center [1106, 368] width 252 height 39
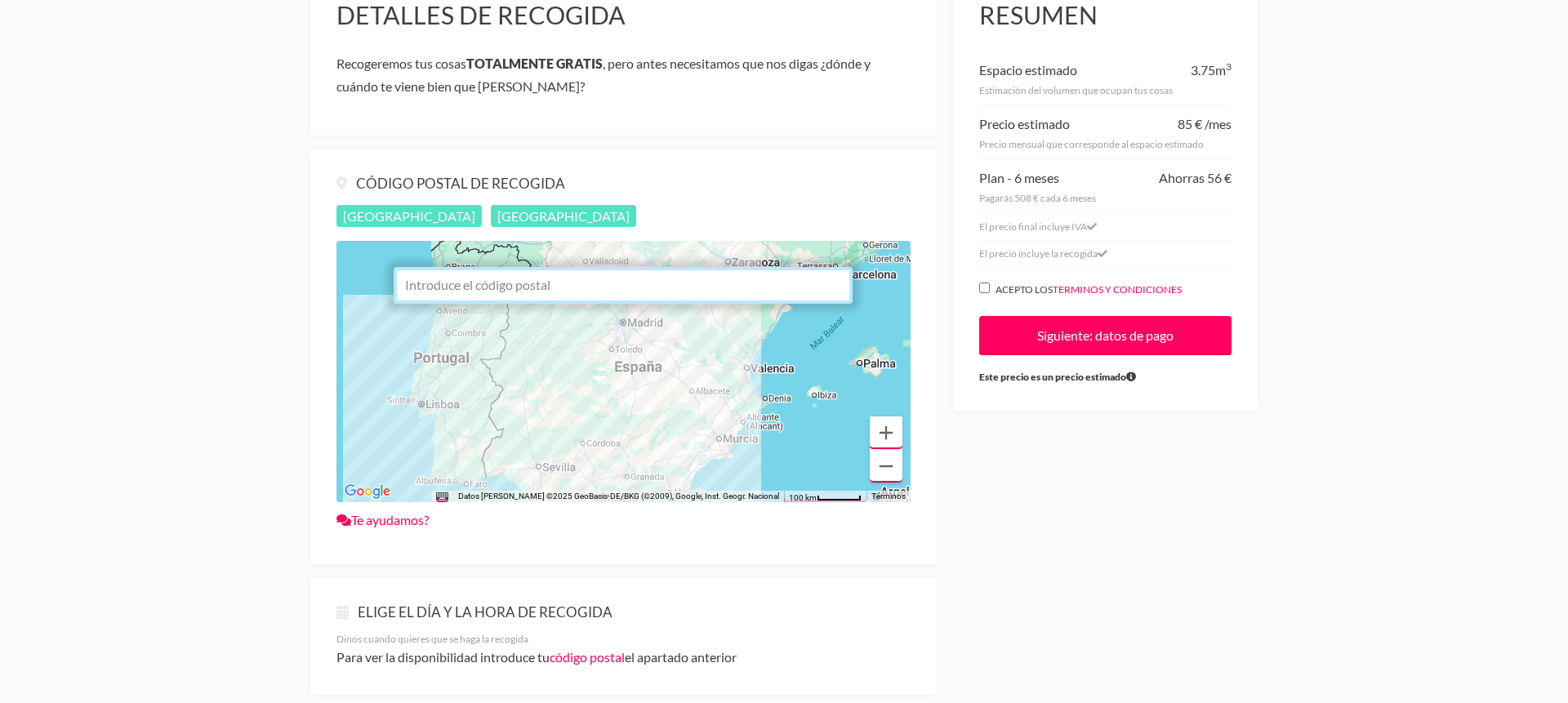
scroll to position [264, 0]
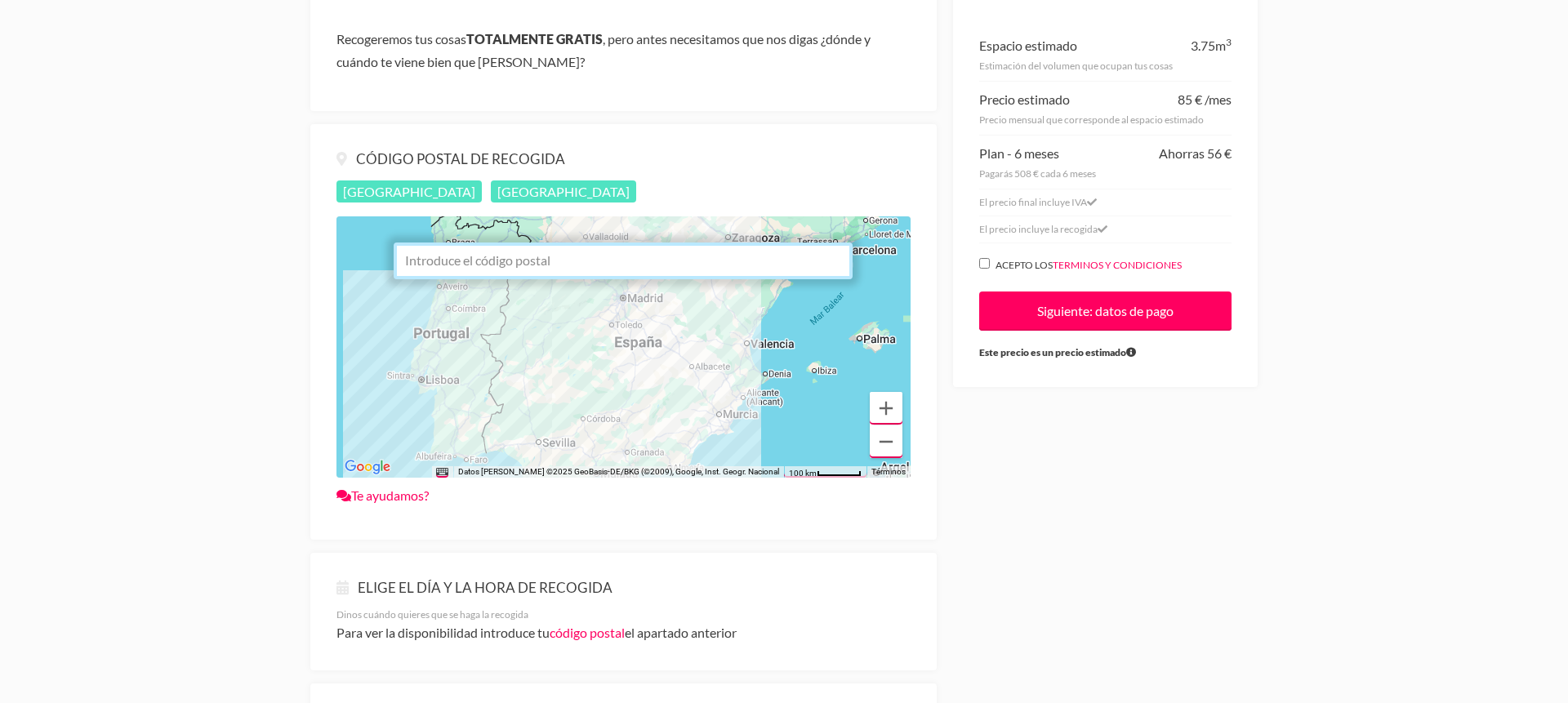
click at [987, 260] on input "Acepto los terminos y condiciones" at bounding box center [984, 263] width 11 height 11
checkbox input "true"
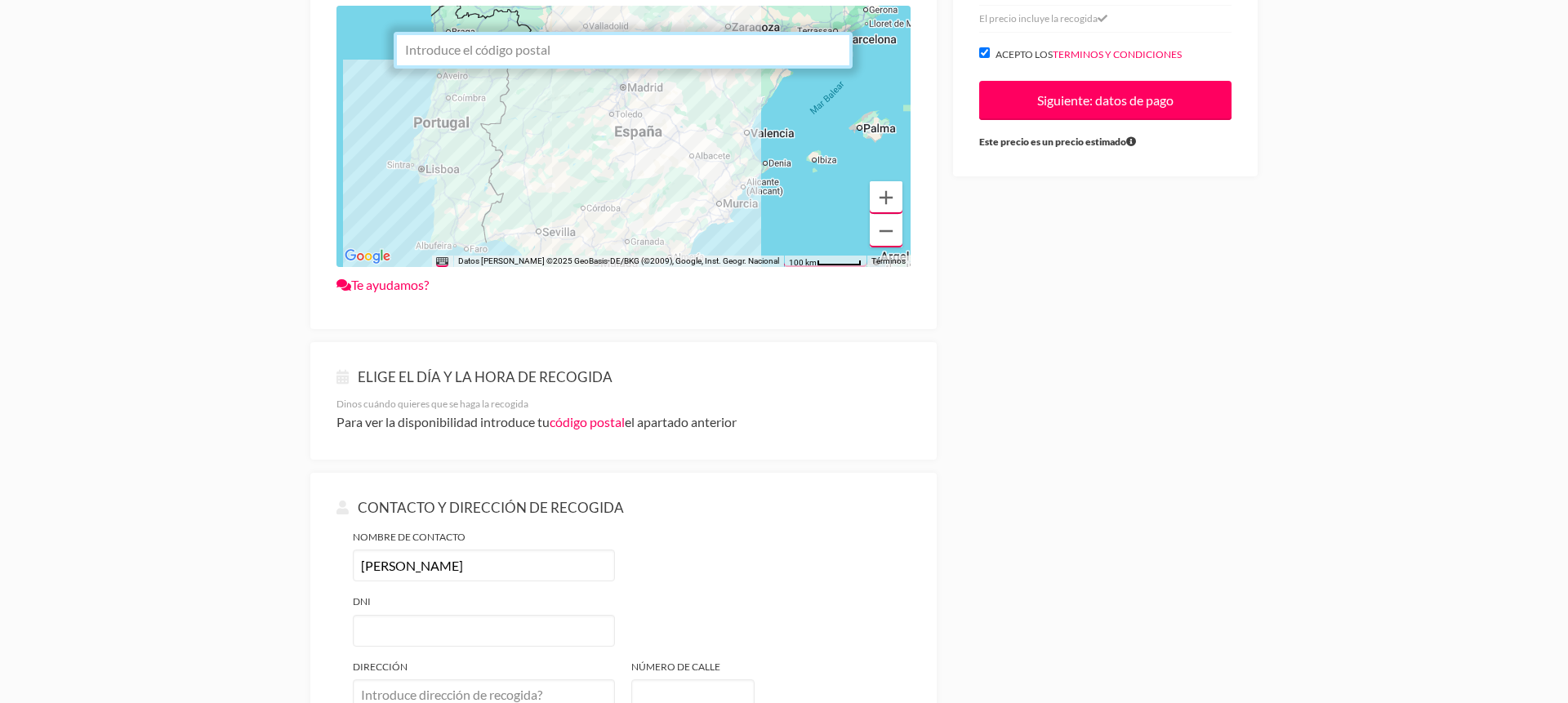
scroll to position [481, 0]
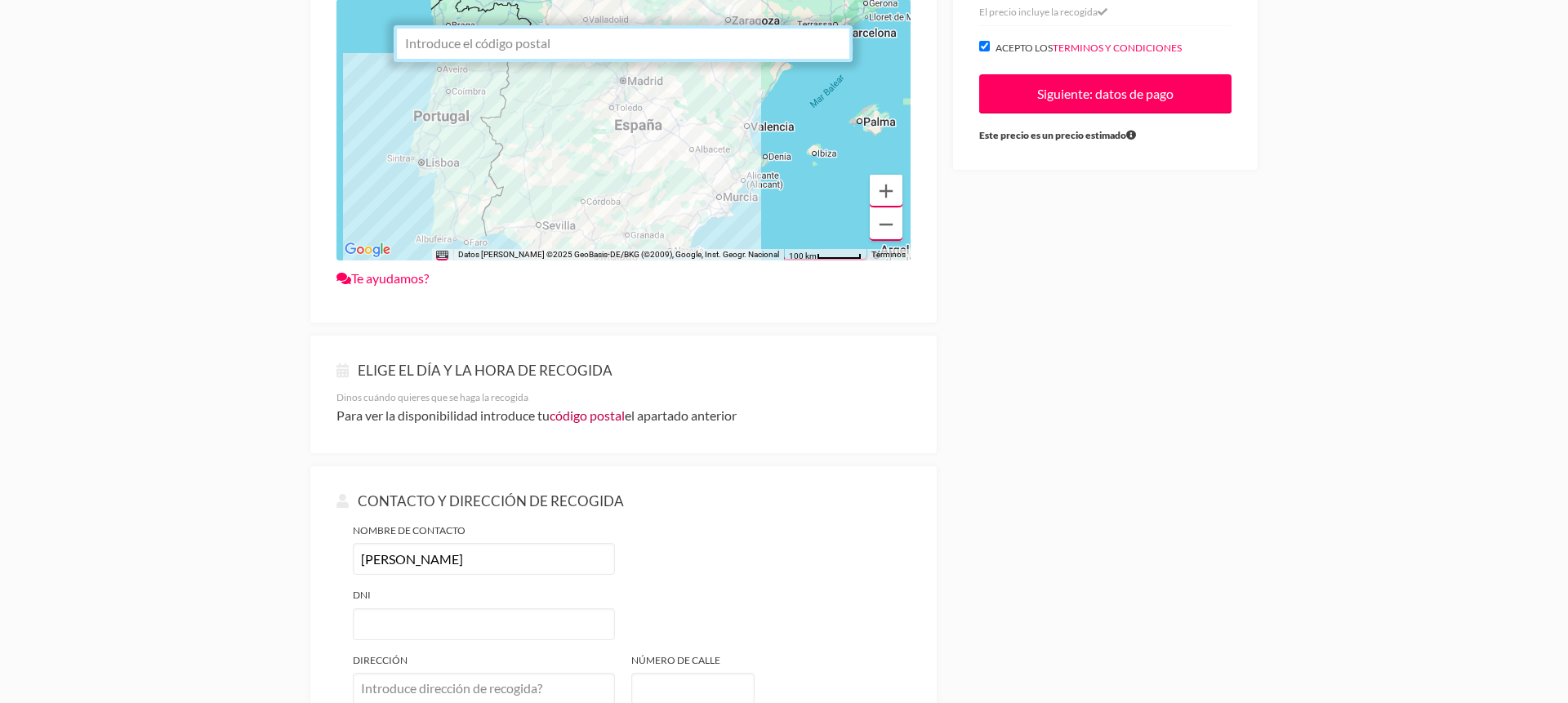
click at [590, 419] on link "código postal" at bounding box center [587, 415] width 75 height 15
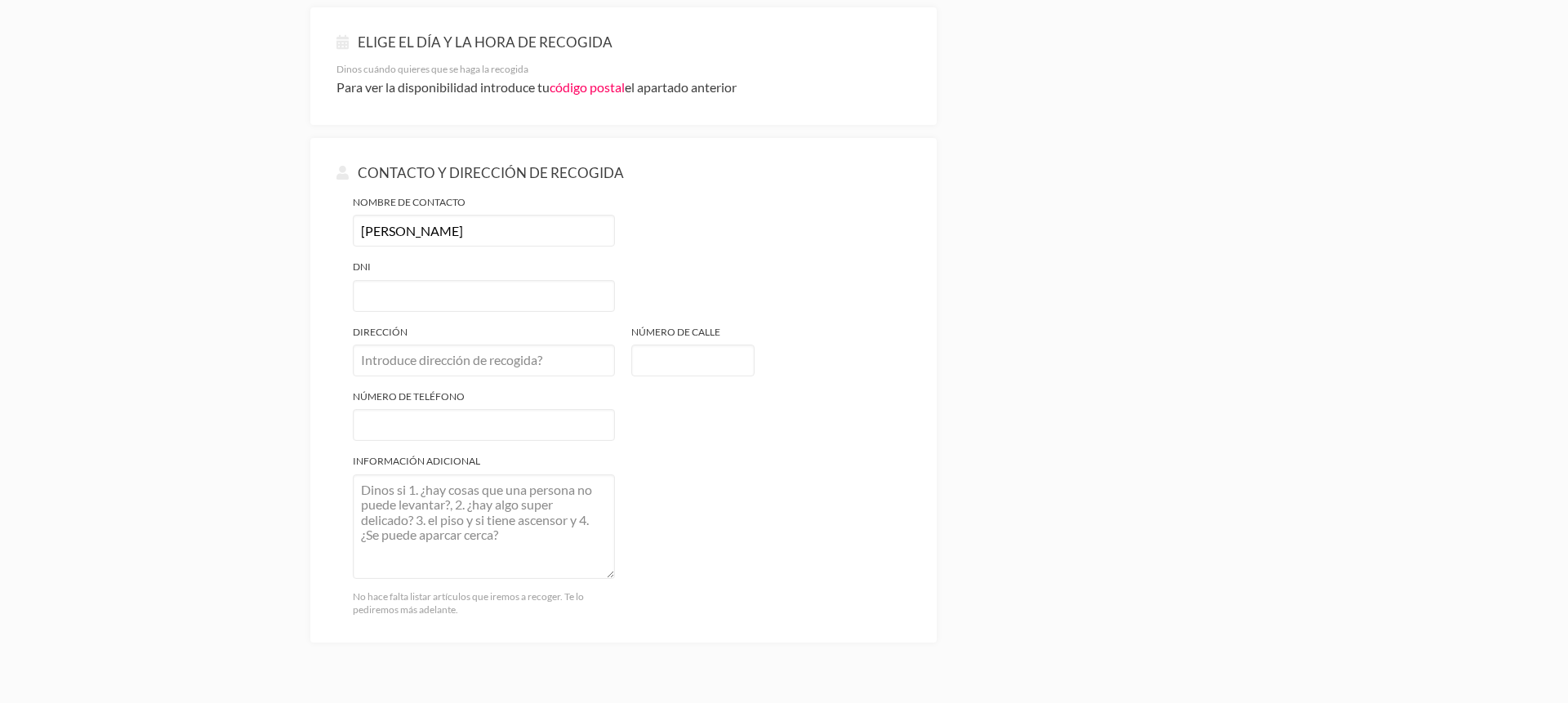
scroll to position [804, 0]
click at [405, 304] on input "Dni" at bounding box center [484, 300] width 262 height 32
type input "16630544A"
click at [406, 355] on input "Dirección" at bounding box center [484, 365] width 262 height 32
type input "Calle Ercilla"
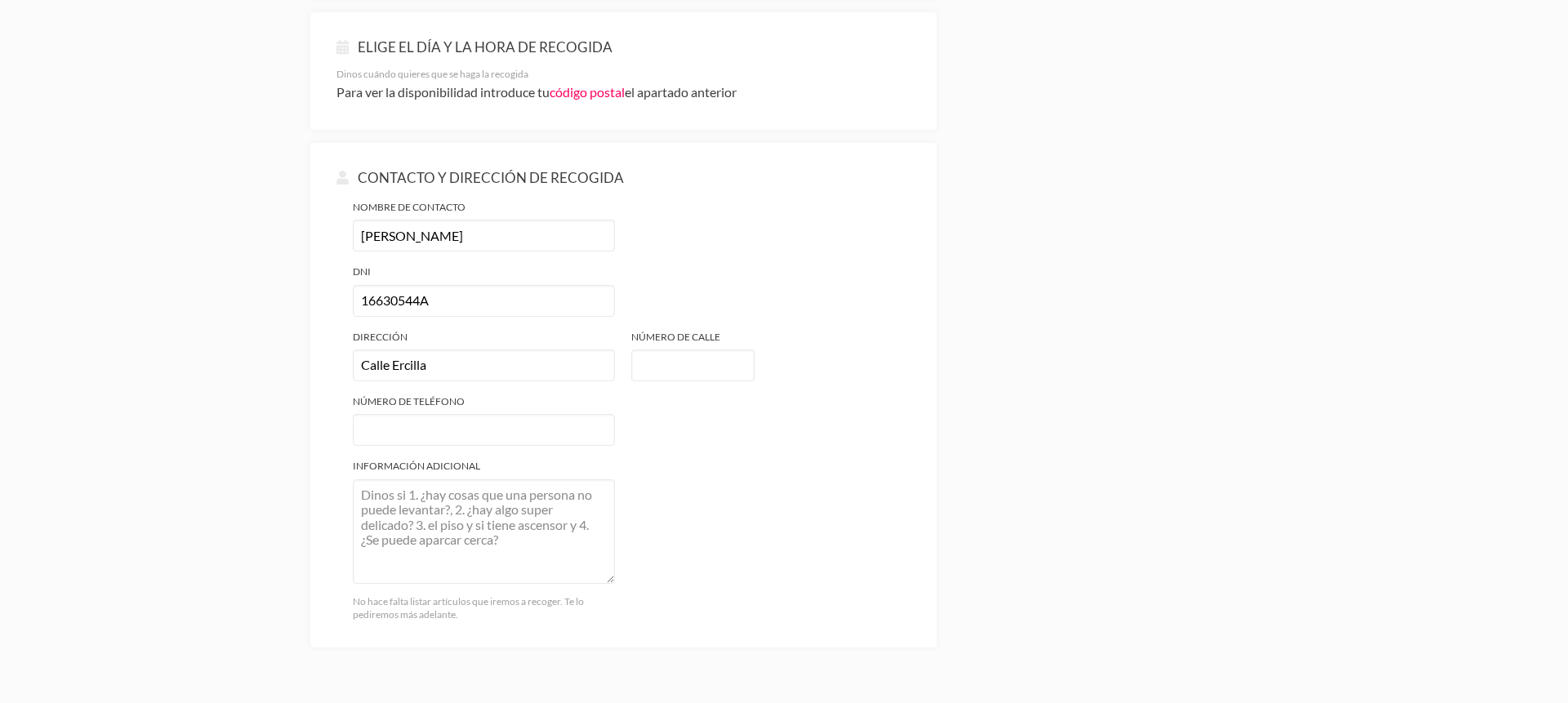
type input "28005"
type input "27"
type input "676721353"
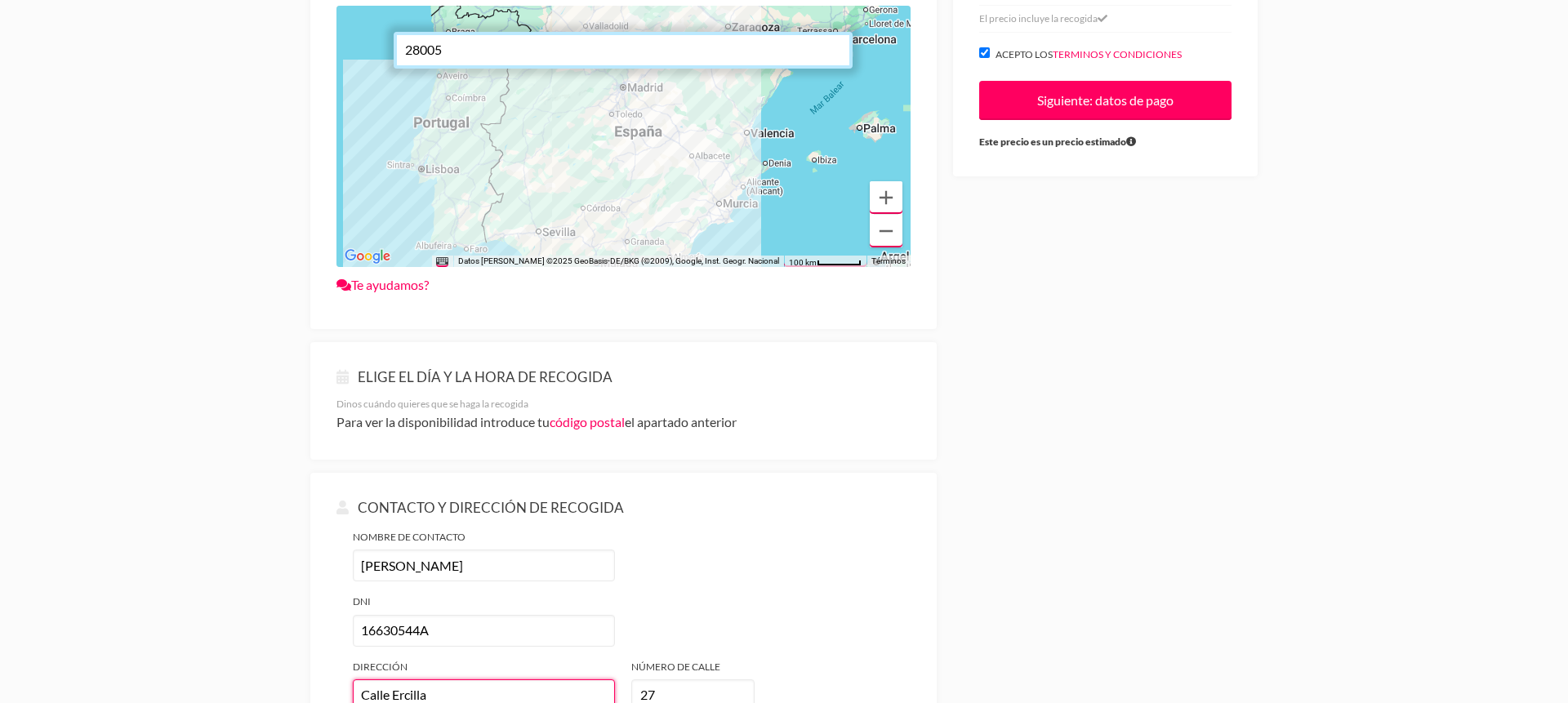
scroll to position [514, 0]
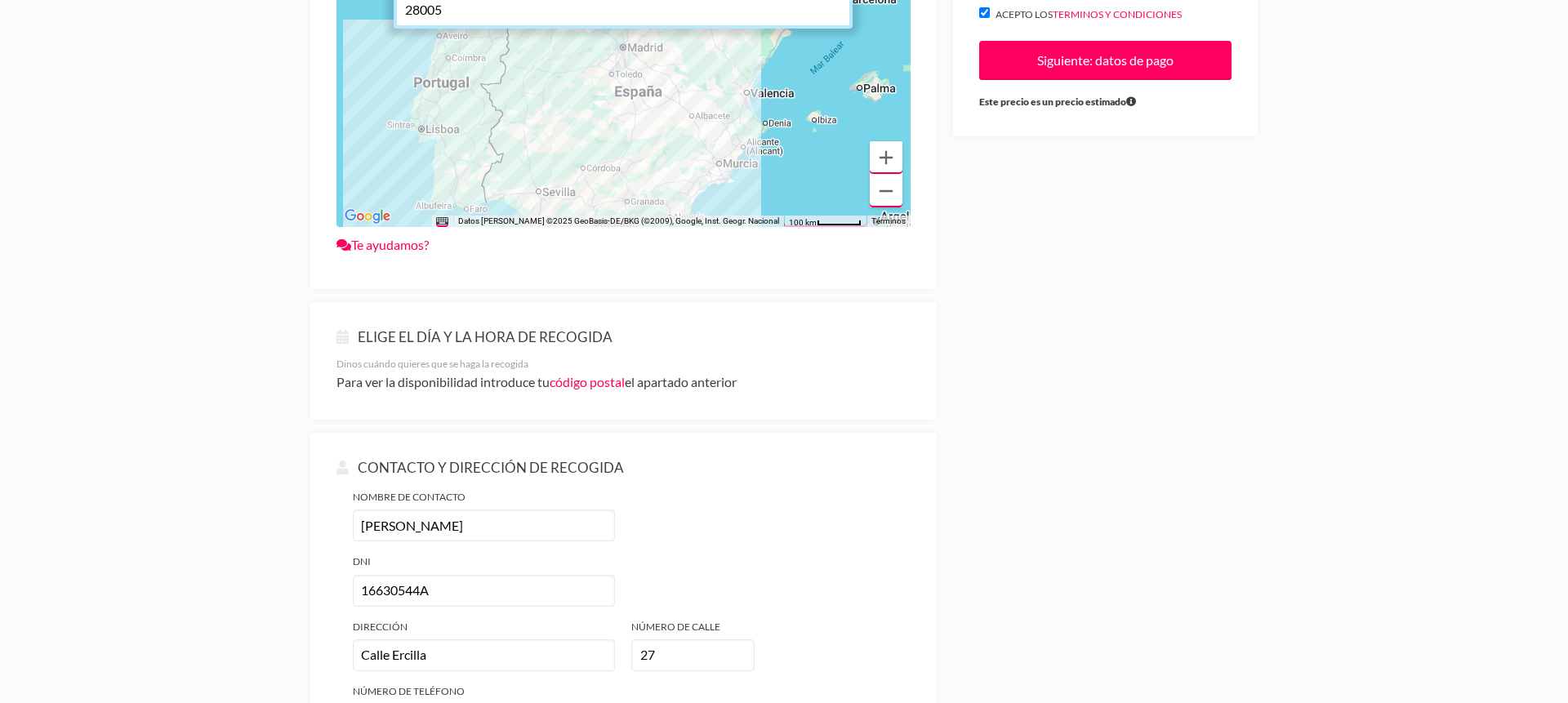
click at [1035, 438] on div "Detalles de recogida Recogeremos tus cosas TOTALMENTE GRATIS , pero antes neces…" at bounding box center [784, 325] width 980 height 1252
click at [1077, 70] on input "Siguiente: datos de pago" at bounding box center [1106, 60] width 252 height 39
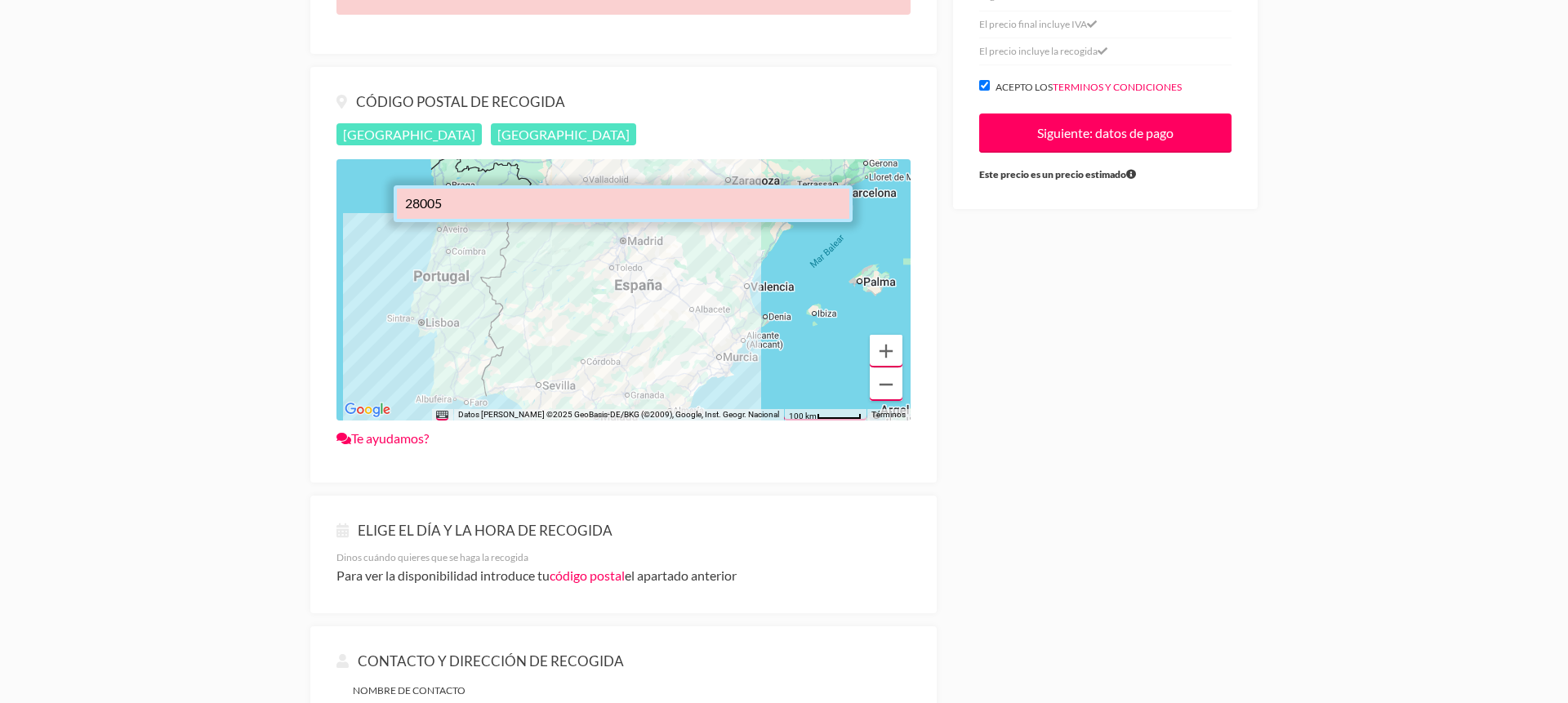
scroll to position [464, 0]
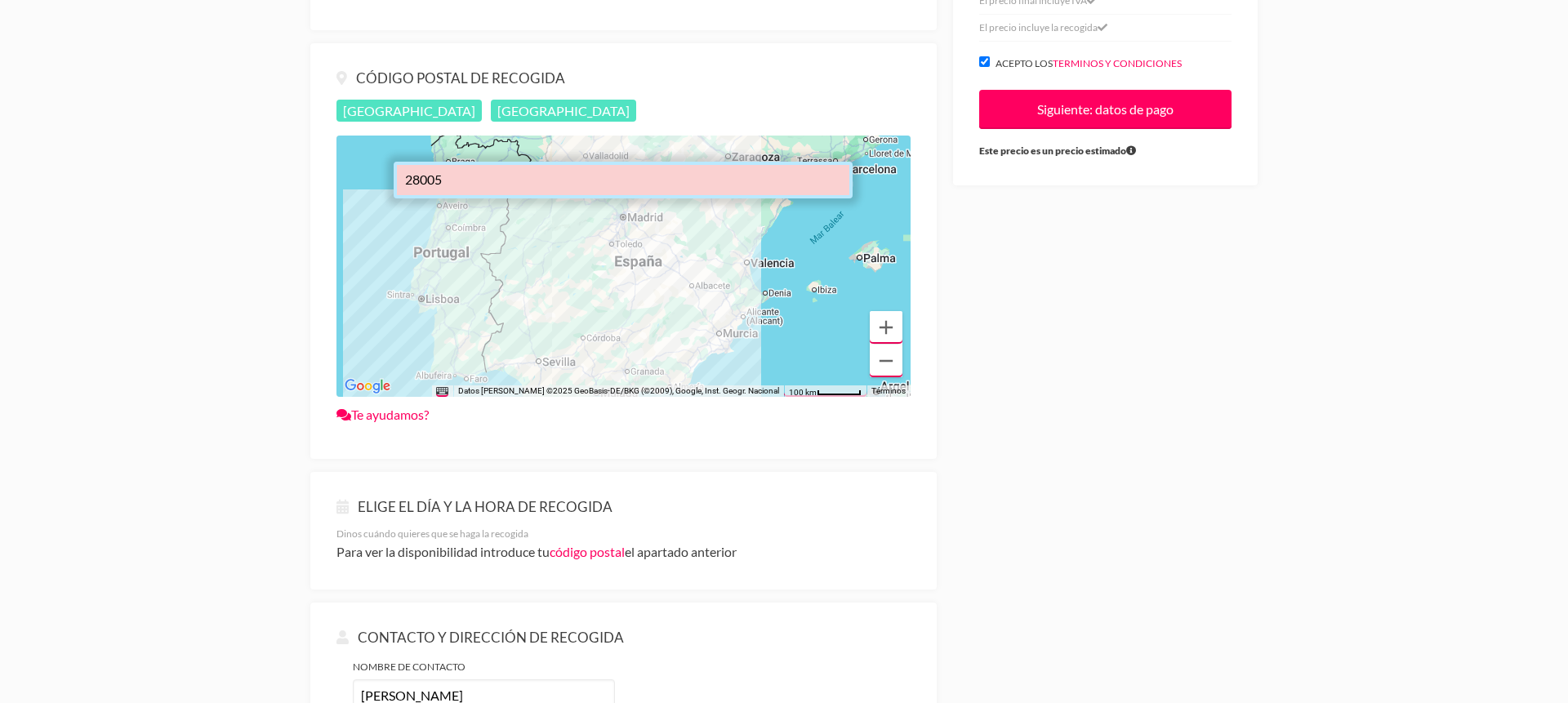
click at [605, 209] on div at bounding box center [623, 266] width 574 height 262
click at [604, 181] on input "28005" at bounding box center [622, 180] width 459 height 37
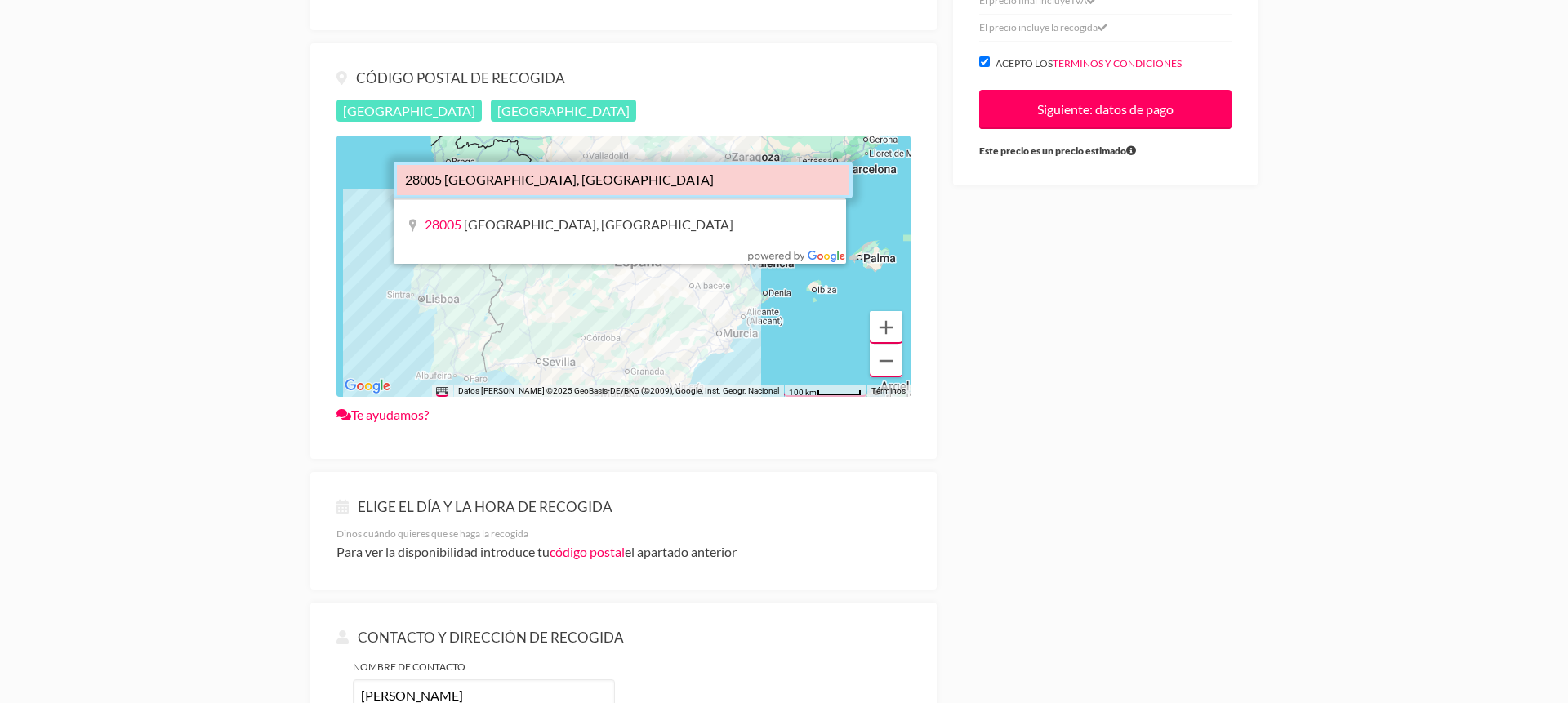
type input "28005"
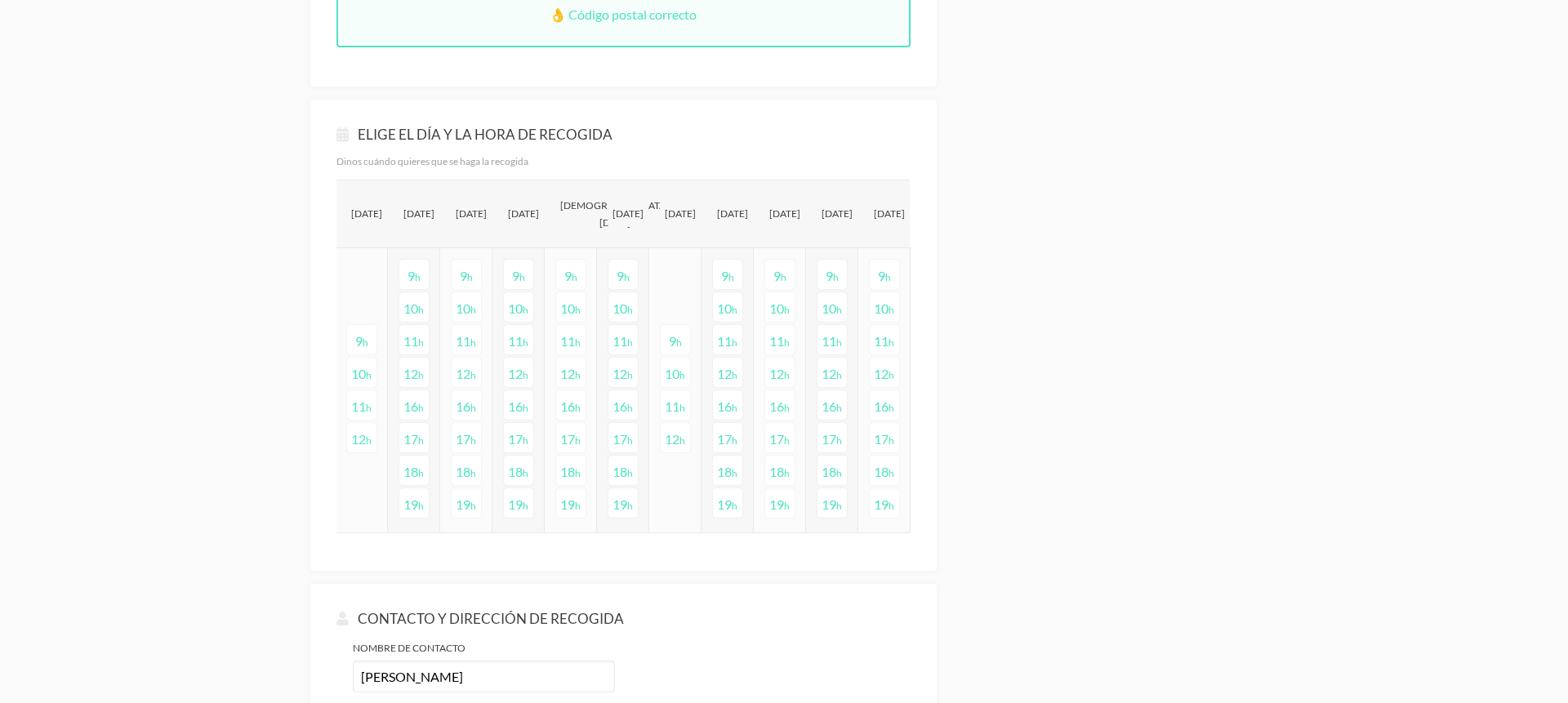
scroll to position [913, 0]
click at [514, 288] on div "9 h" at bounding box center [518, 278] width 30 height 30
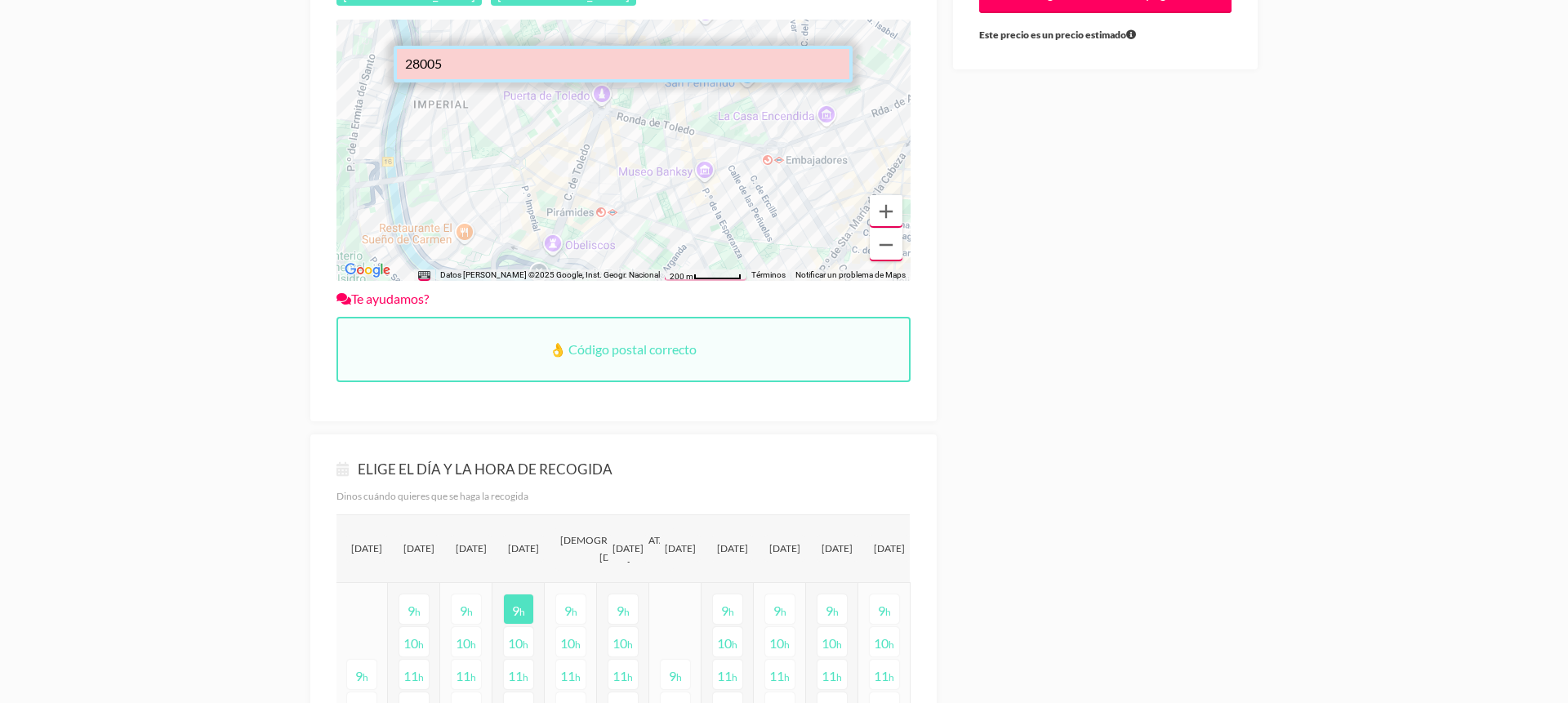
scroll to position [580, 0]
click at [519, 608] on span "h" at bounding box center [522, 613] width 6 height 13
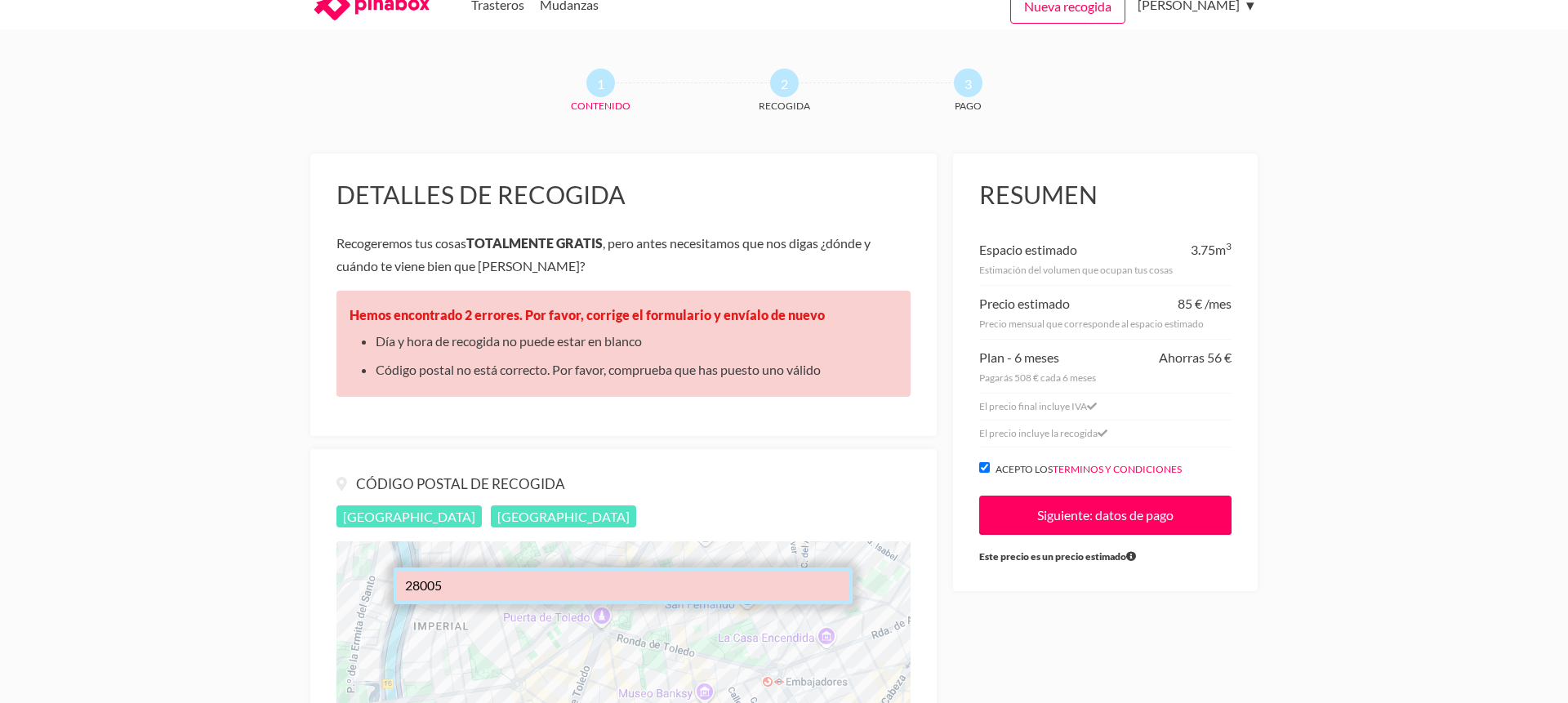
scroll to position [64, 0]
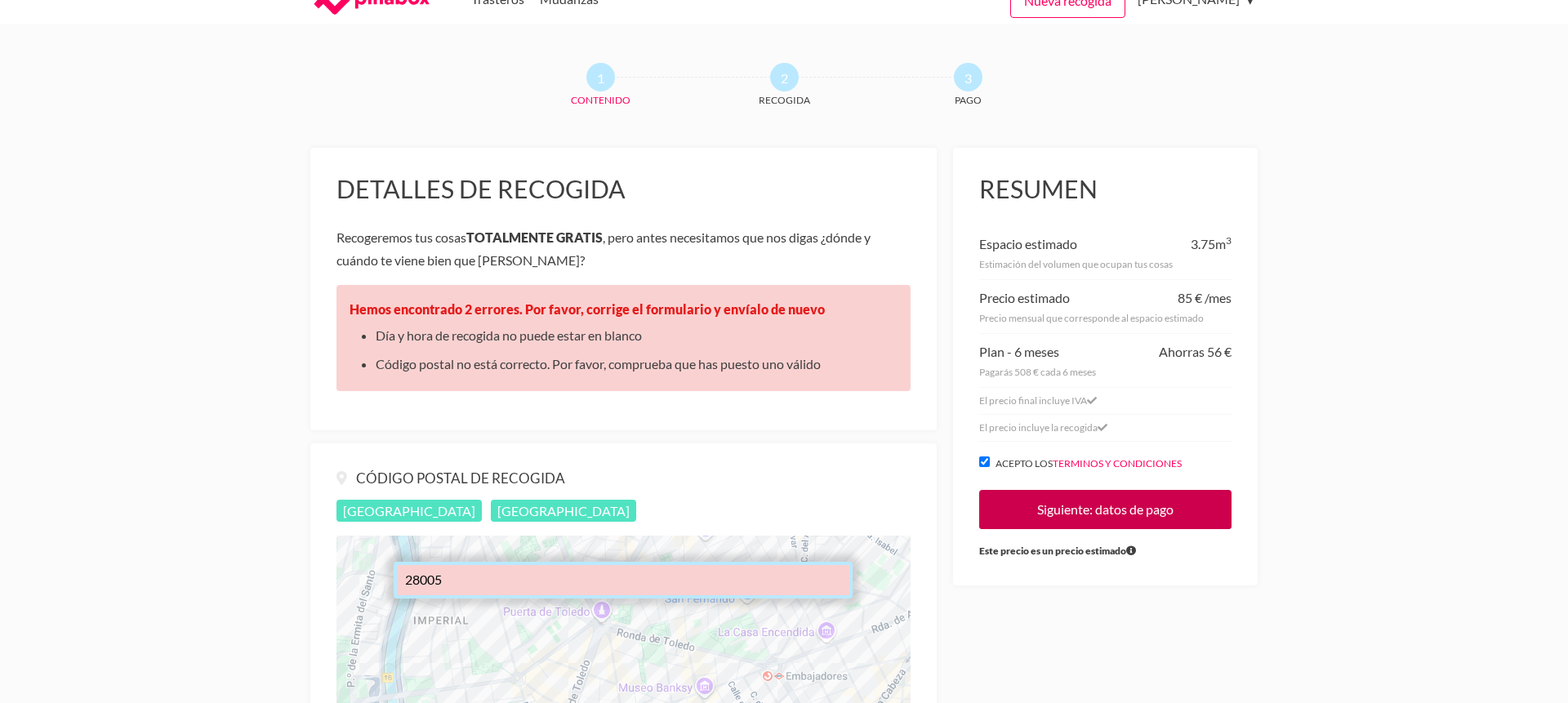
click at [1032, 511] on input "Siguiente: datos de pago" at bounding box center [1106, 510] width 252 height 39
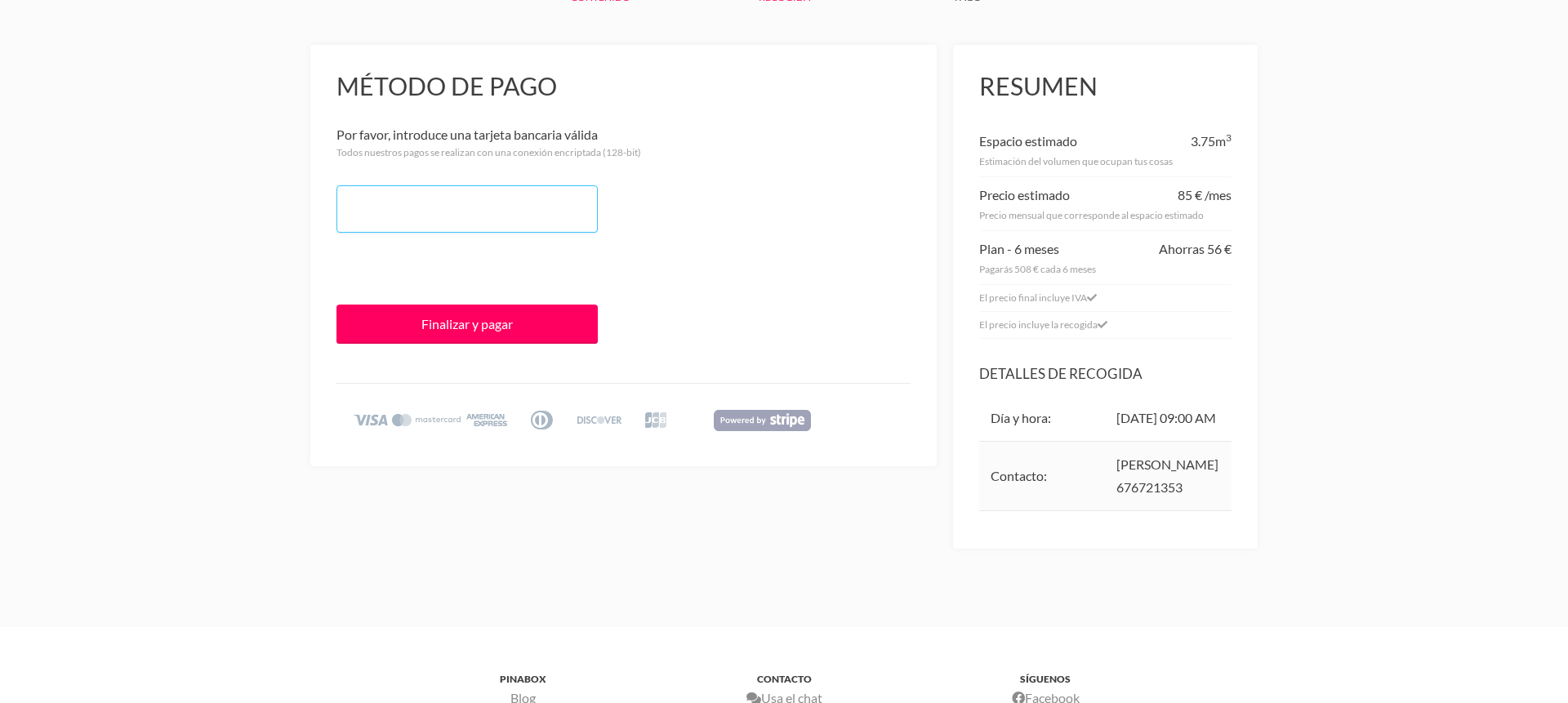
scroll to position [170, 0]
